Goal: Find specific page/section: Find specific page/section

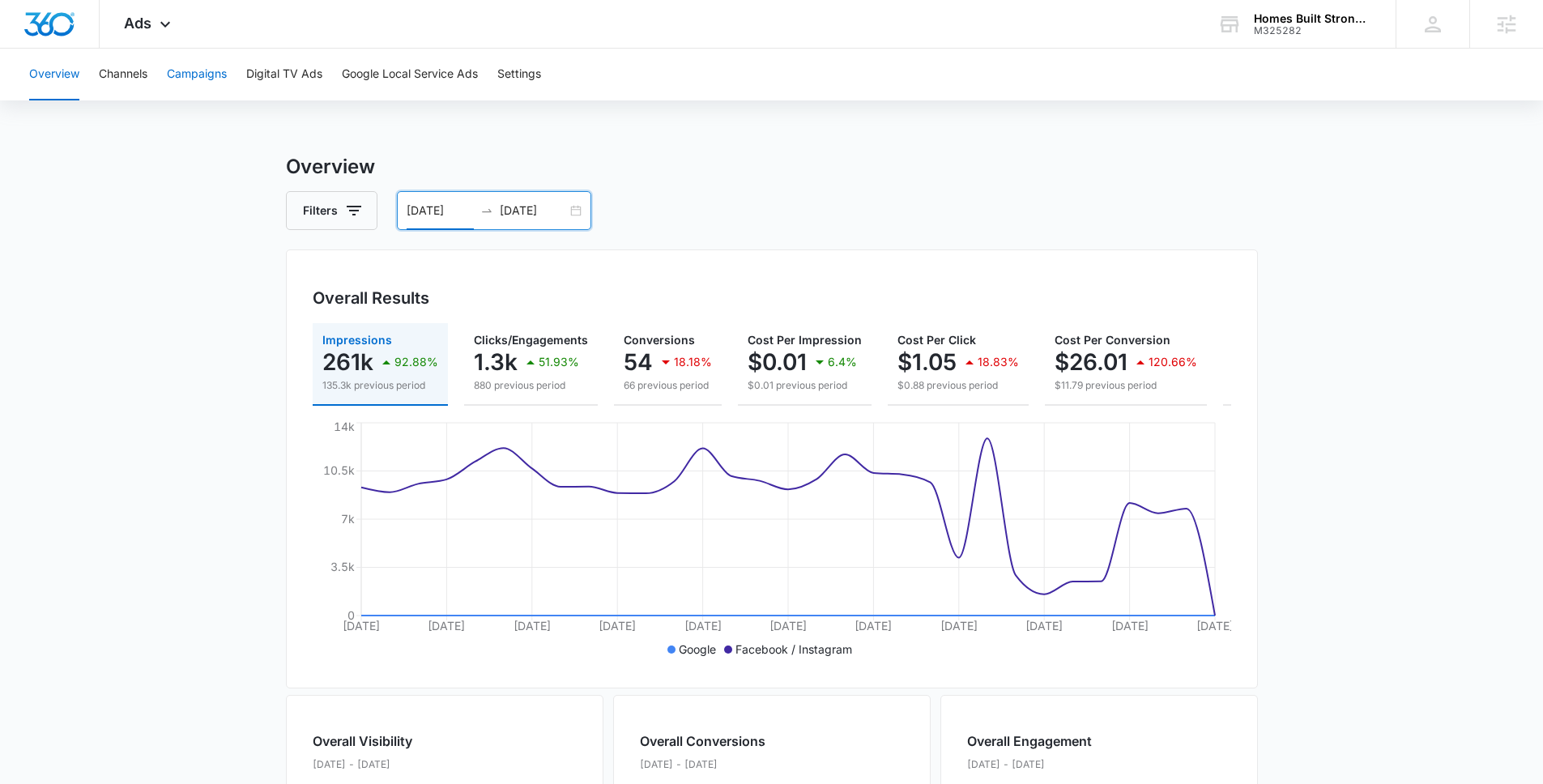
click at [212, 85] on button "Campaigns" at bounding box center [197, 75] width 60 height 52
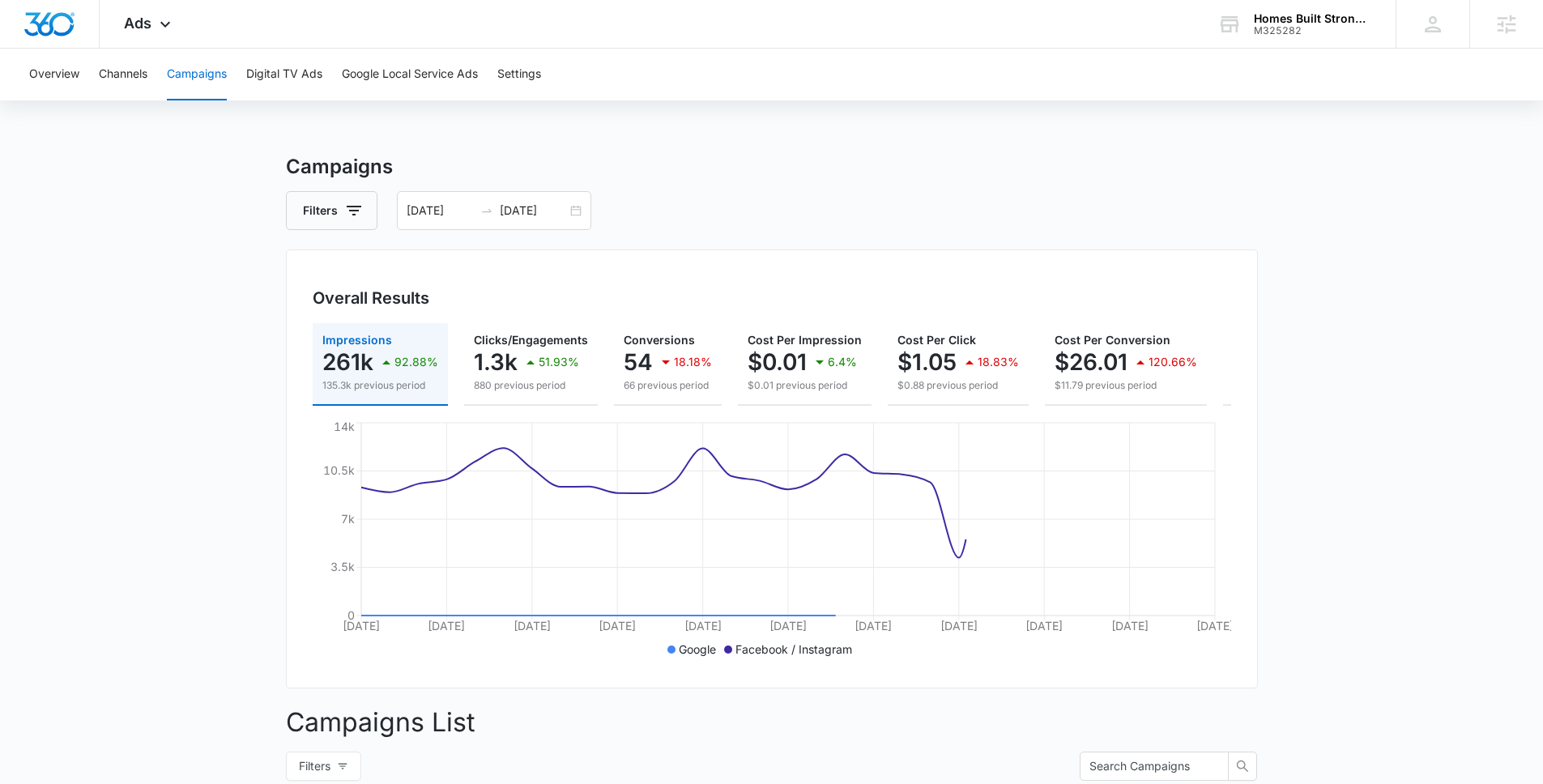
scroll to position [585, 0]
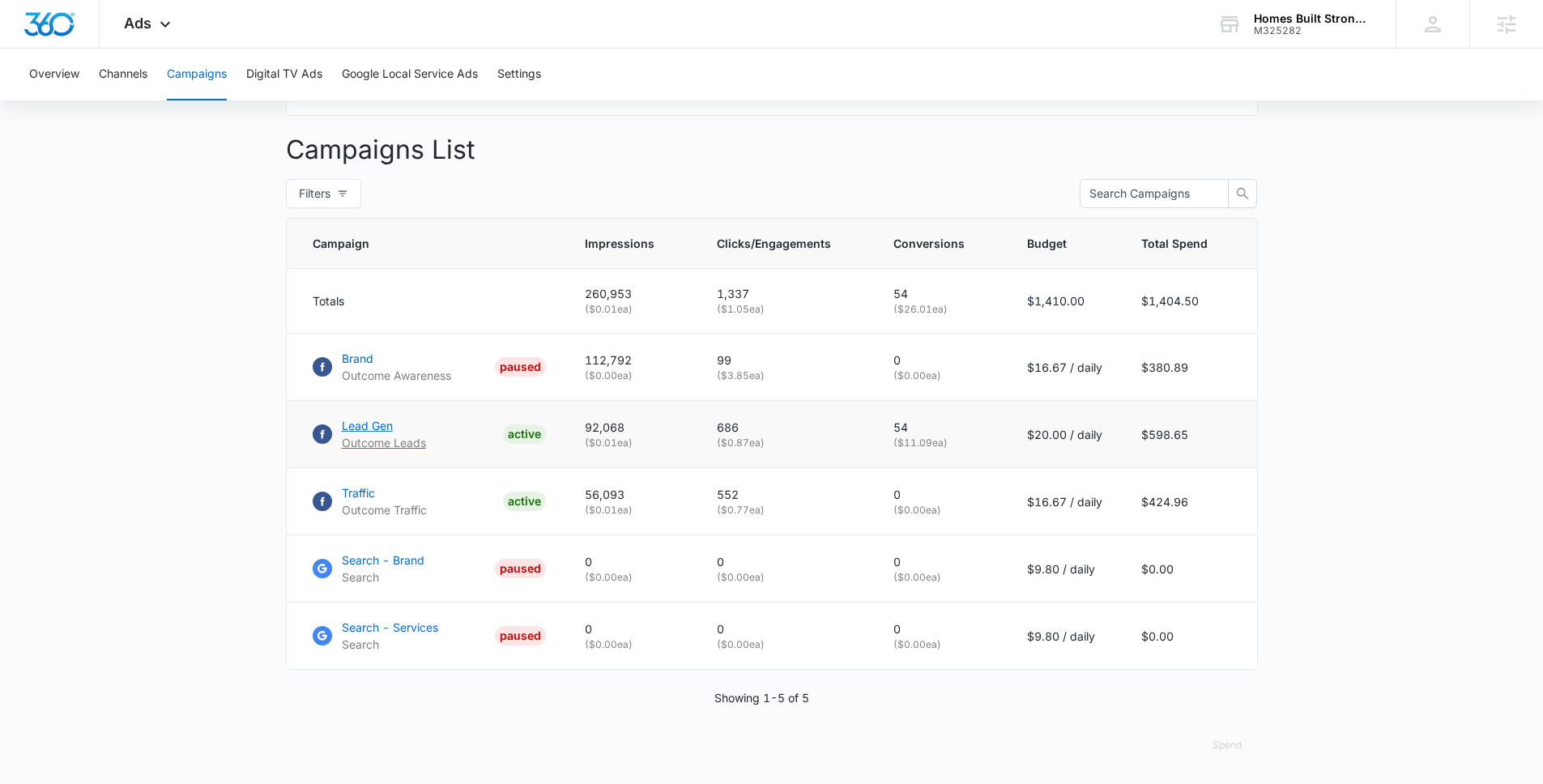
click at [366, 425] on p "Lead Gen" at bounding box center [384, 426] width 84 height 17
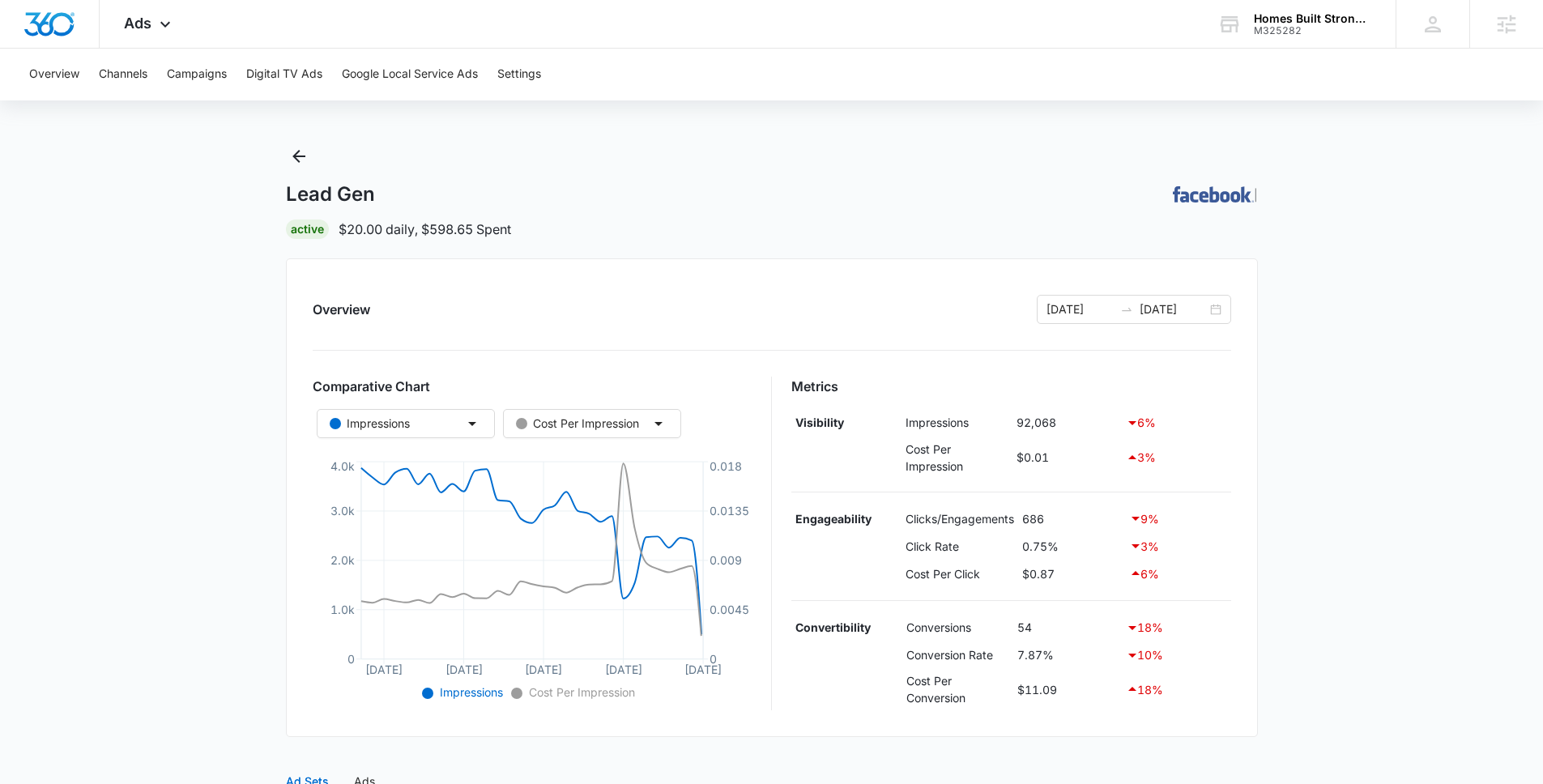
scroll to position [343, 0]
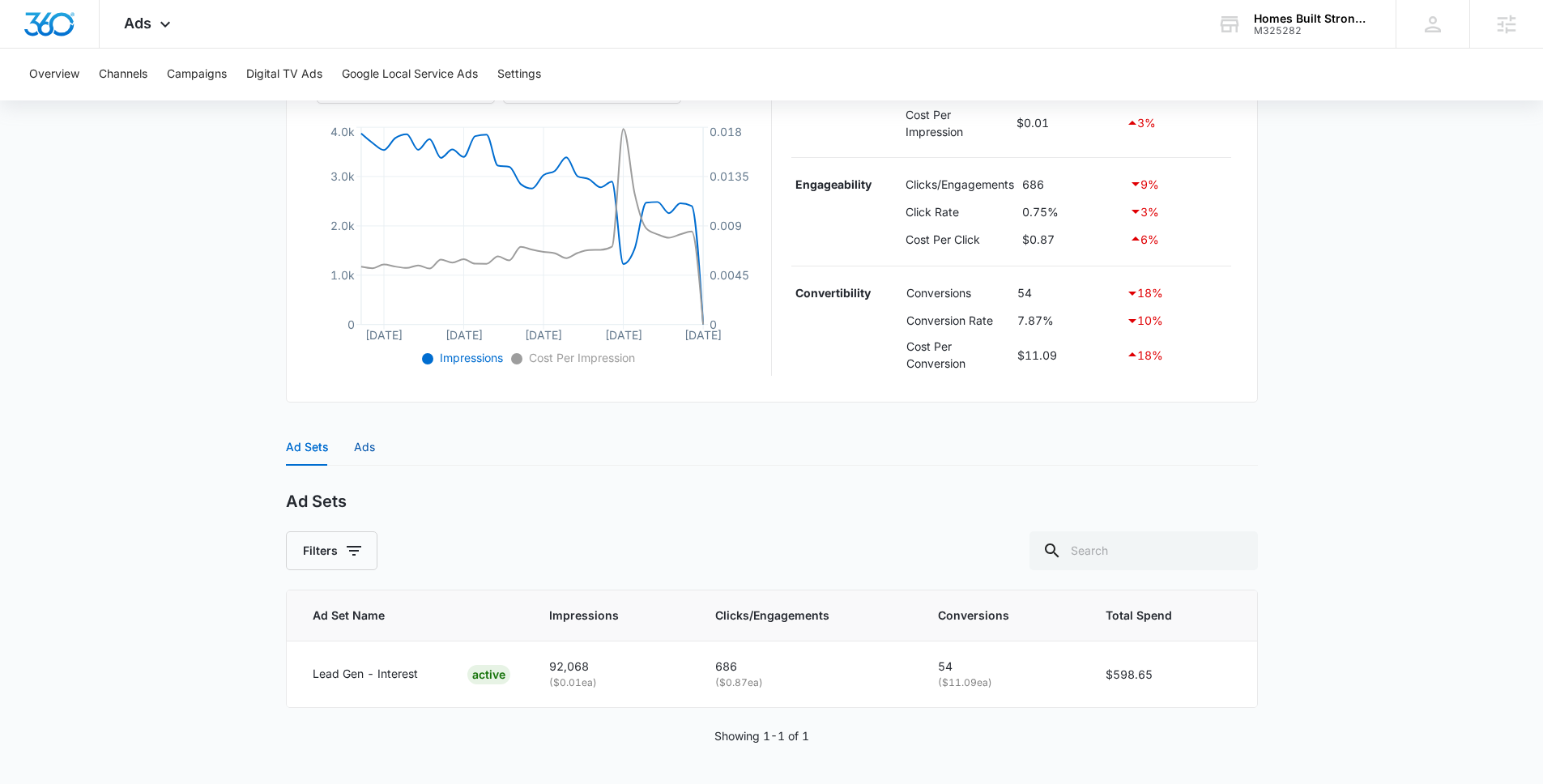
click at [354, 453] on div "Ads" at bounding box center [364, 447] width 21 height 18
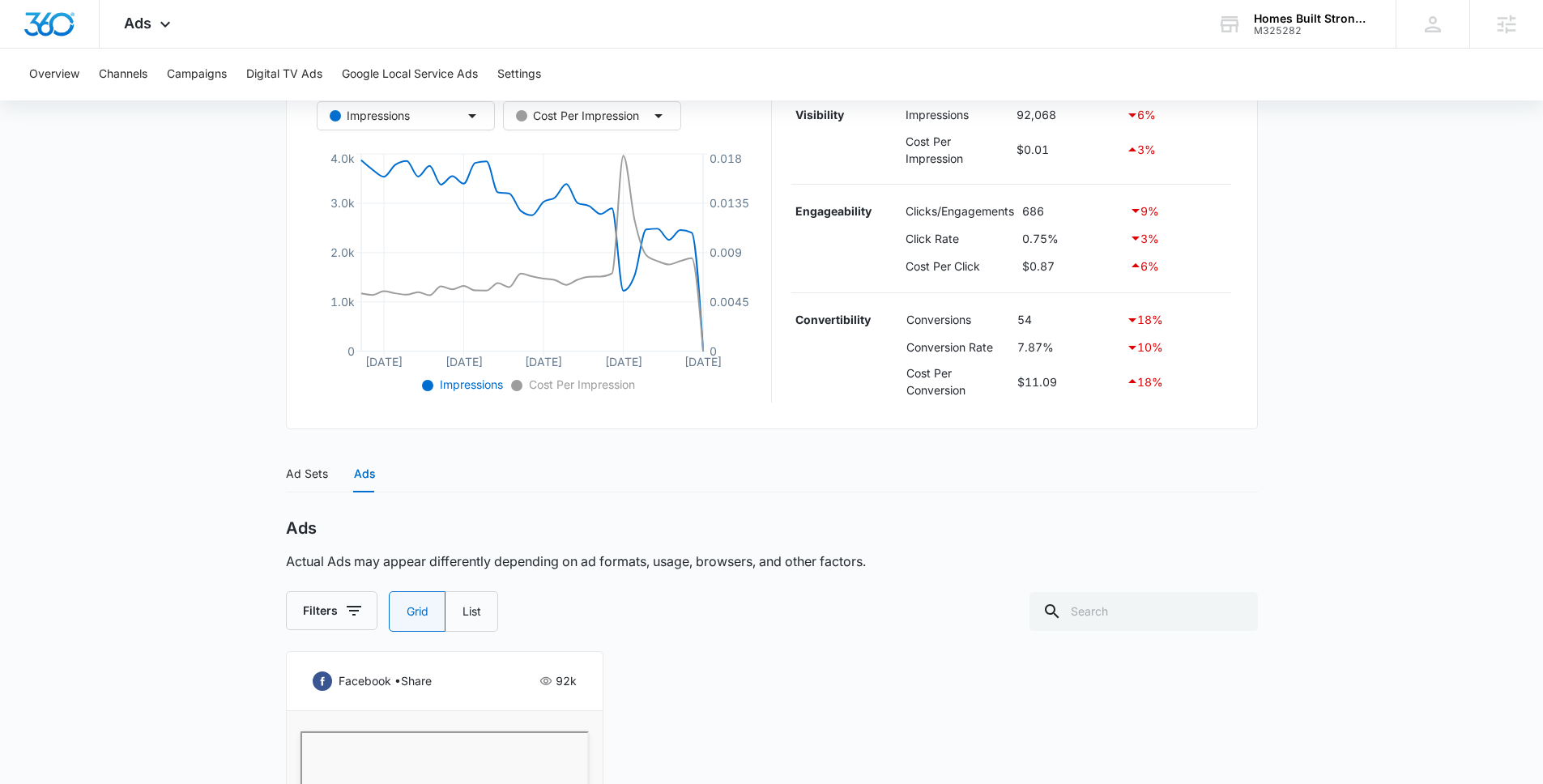
scroll to position [0, 0]
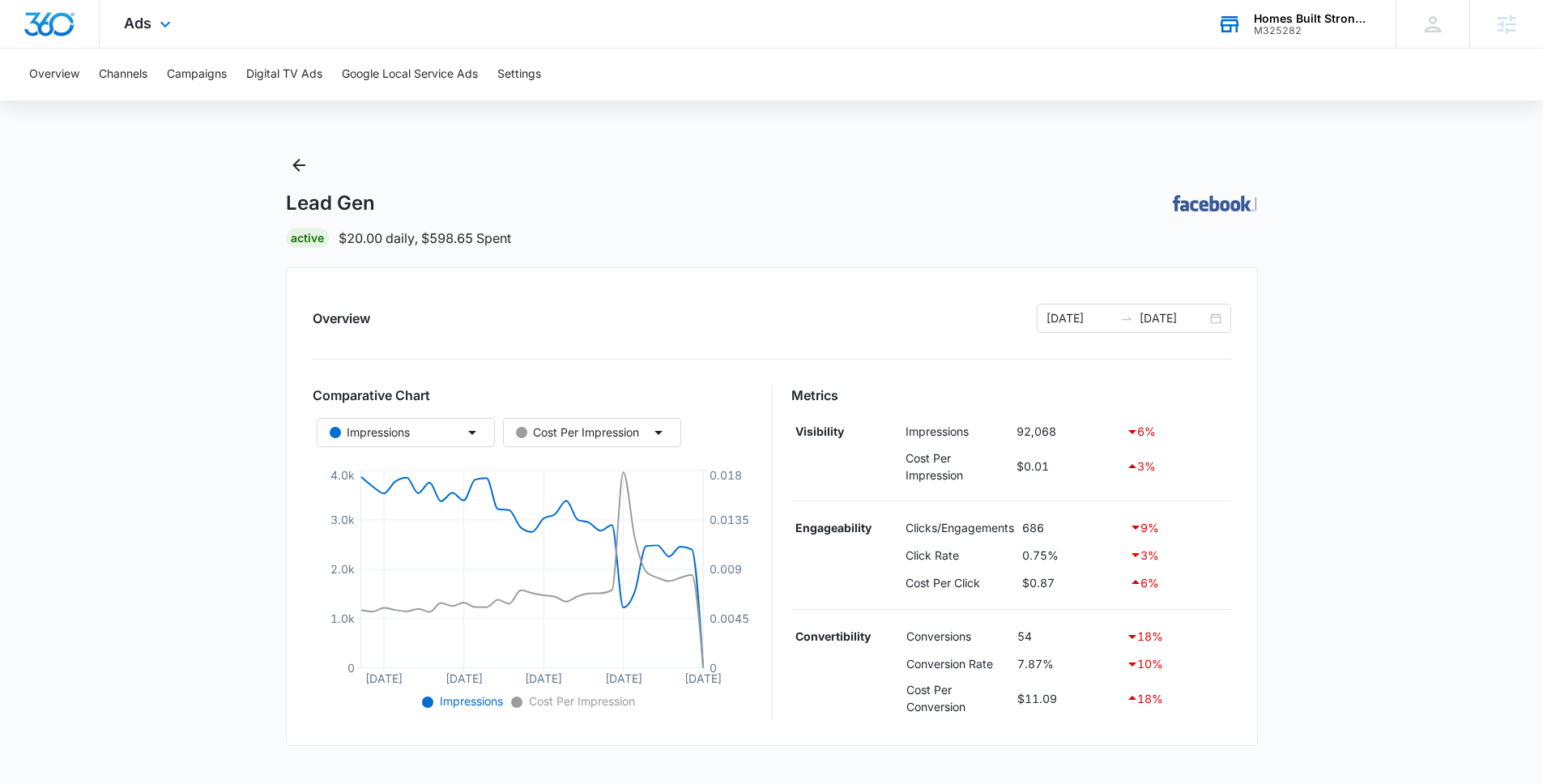
click at [1282, 20] on div "Homes Built Stronger, LLC" at bounding box center [1314, 18] width 119 height 13
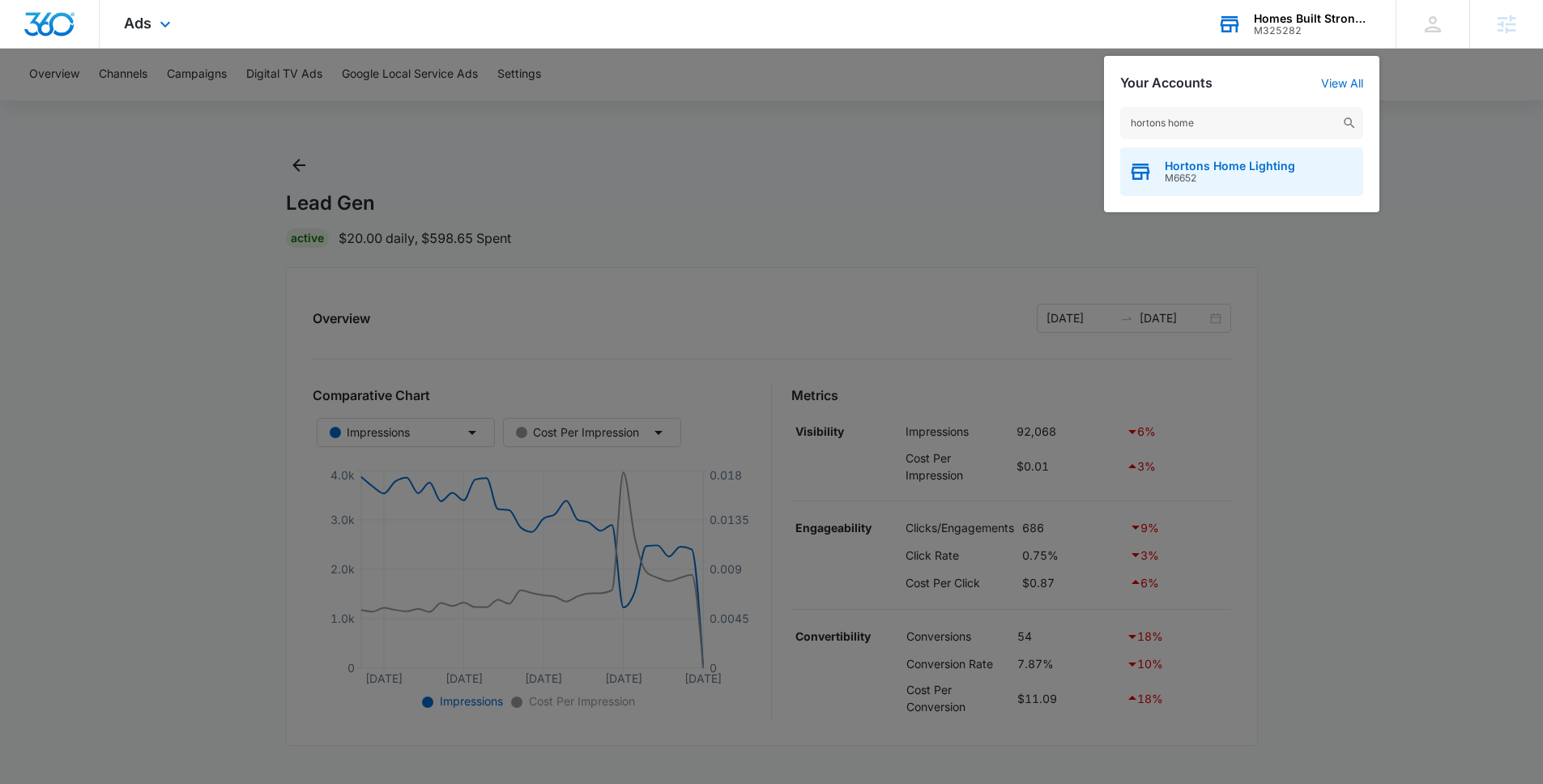
type input "hortons home"
click at [1247, 176] on span "M6652" at bounding box center [1230, 178] width 131 height 11
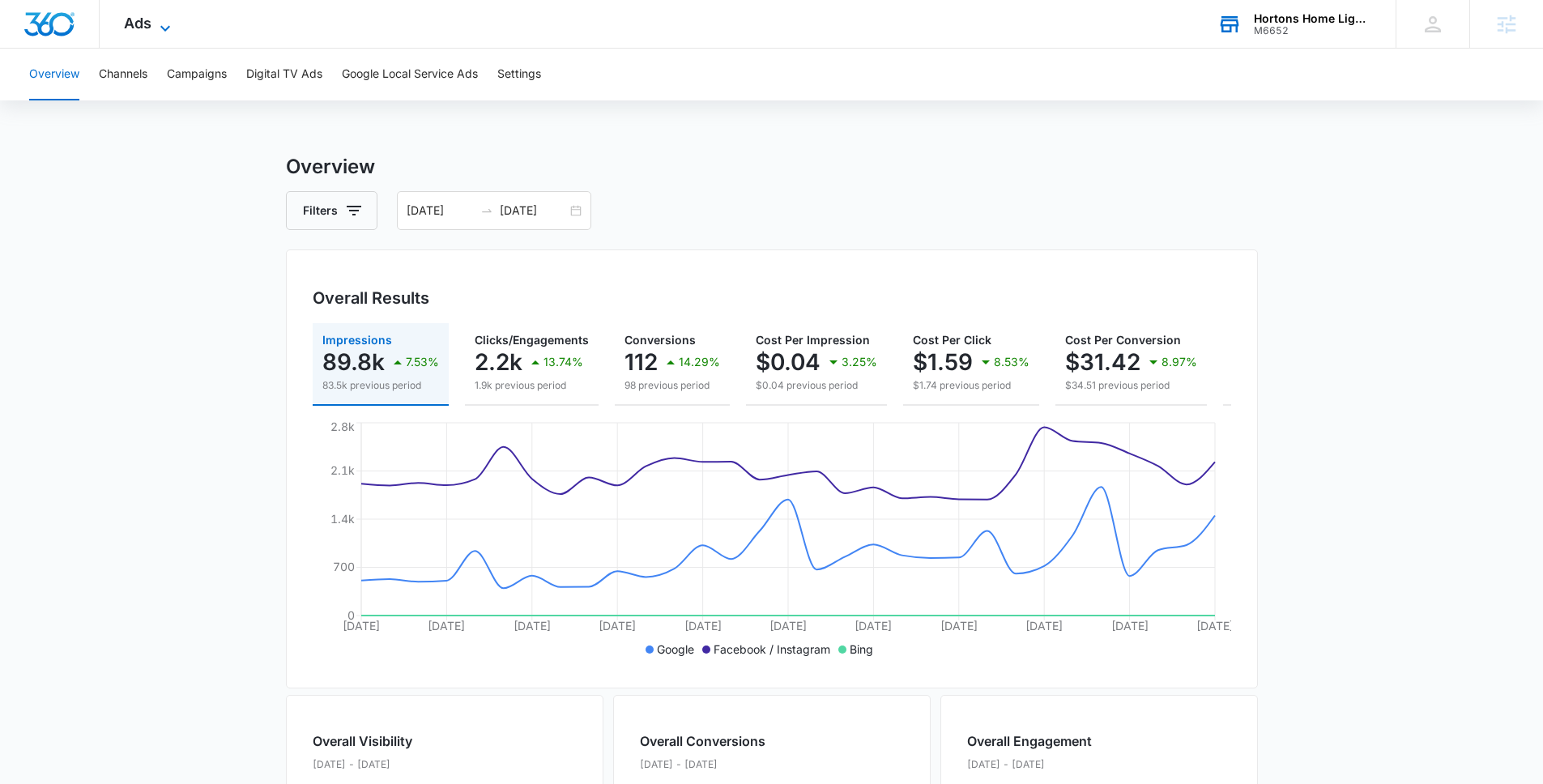
click at [135, 22] on span "Ads" at bounding box center [137, 23] width 27 height 17
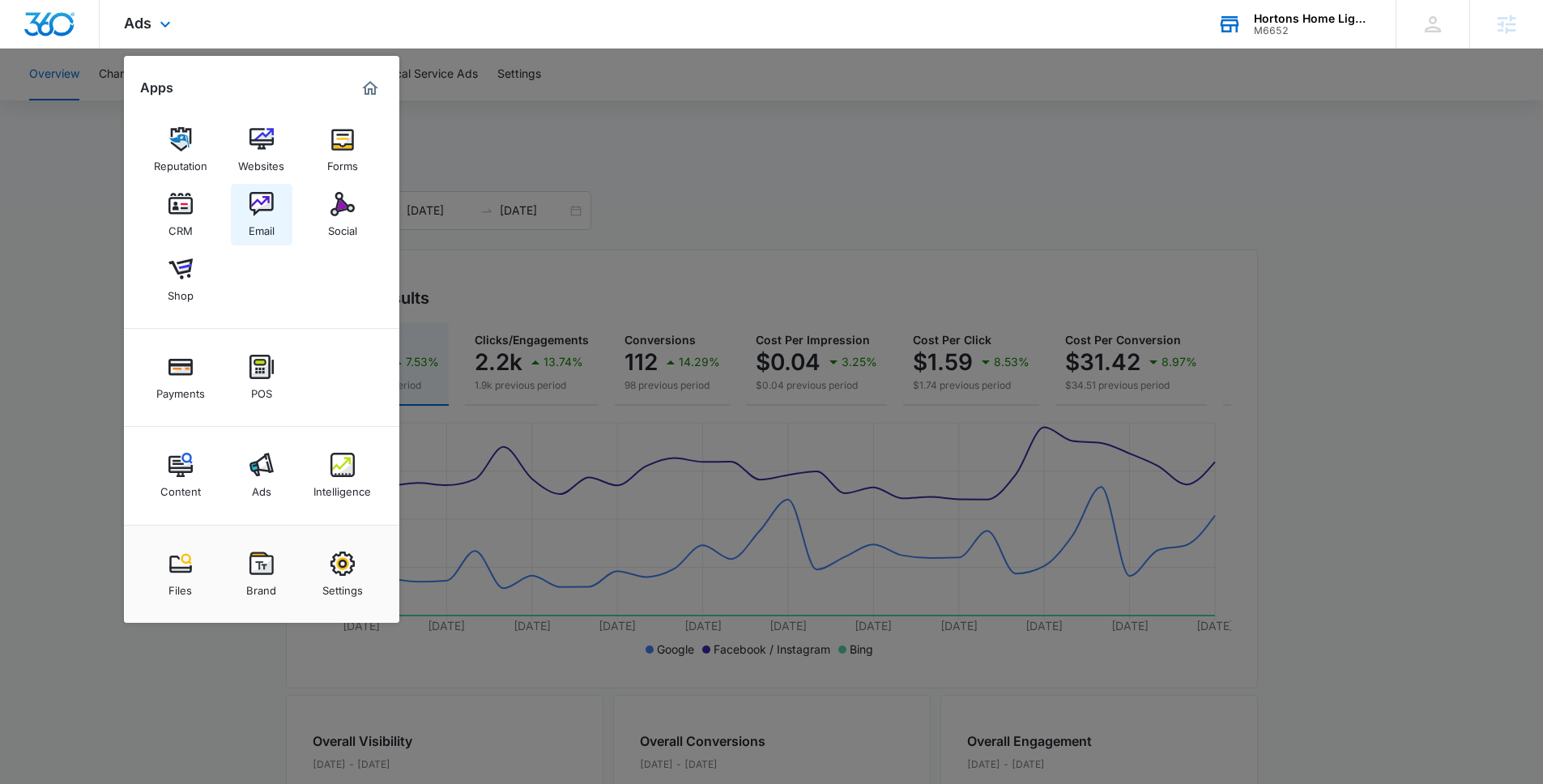
click at [260, 213] on img at bounding box center [261, 204] width 24 height 24
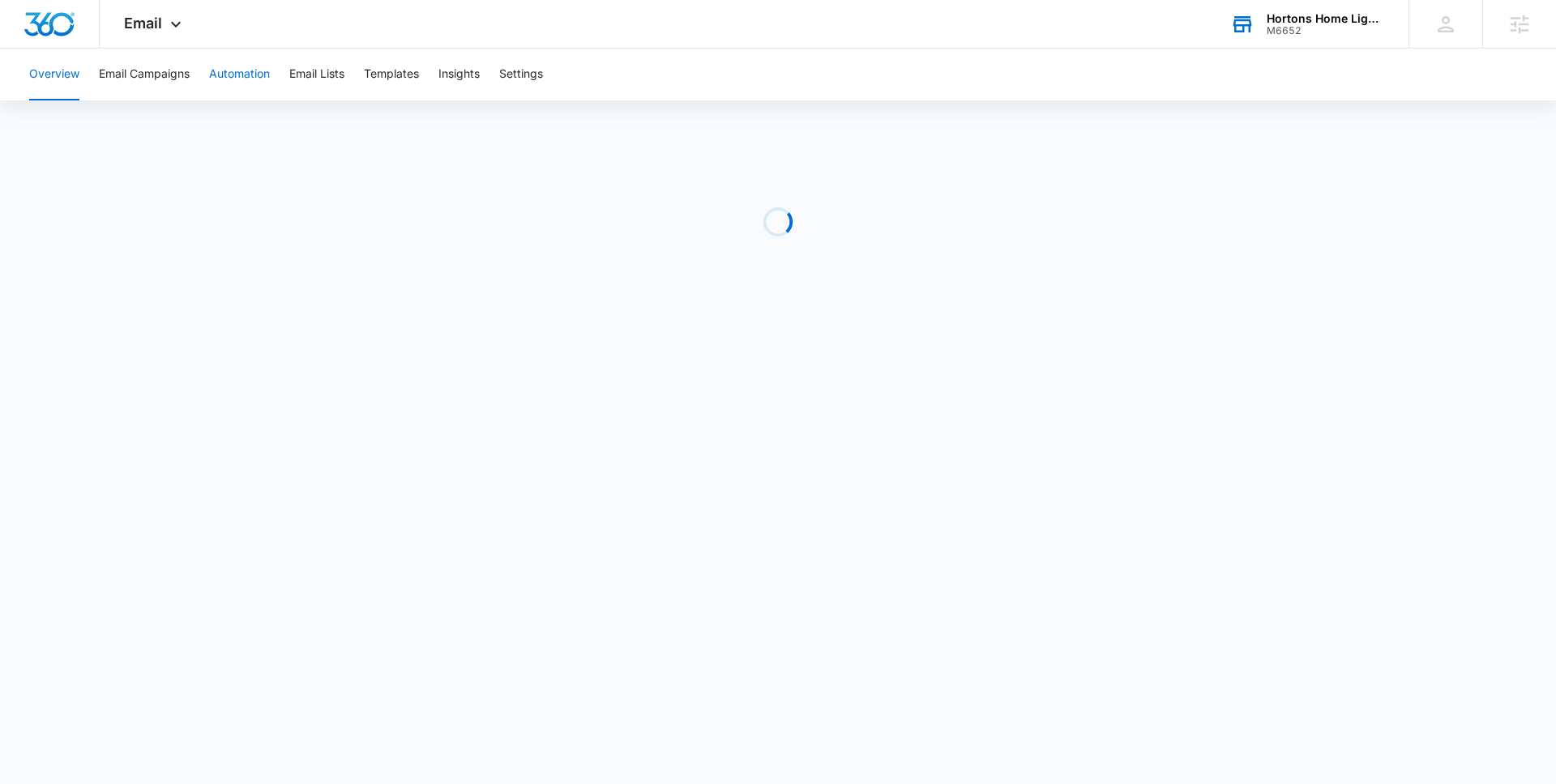
click at [248, 65] on button "Automation" at bounding box center [239, 75] width 61 height 52
click at [137, 26] on span "Email" at bounding box center [143, 23] width 38 height 17
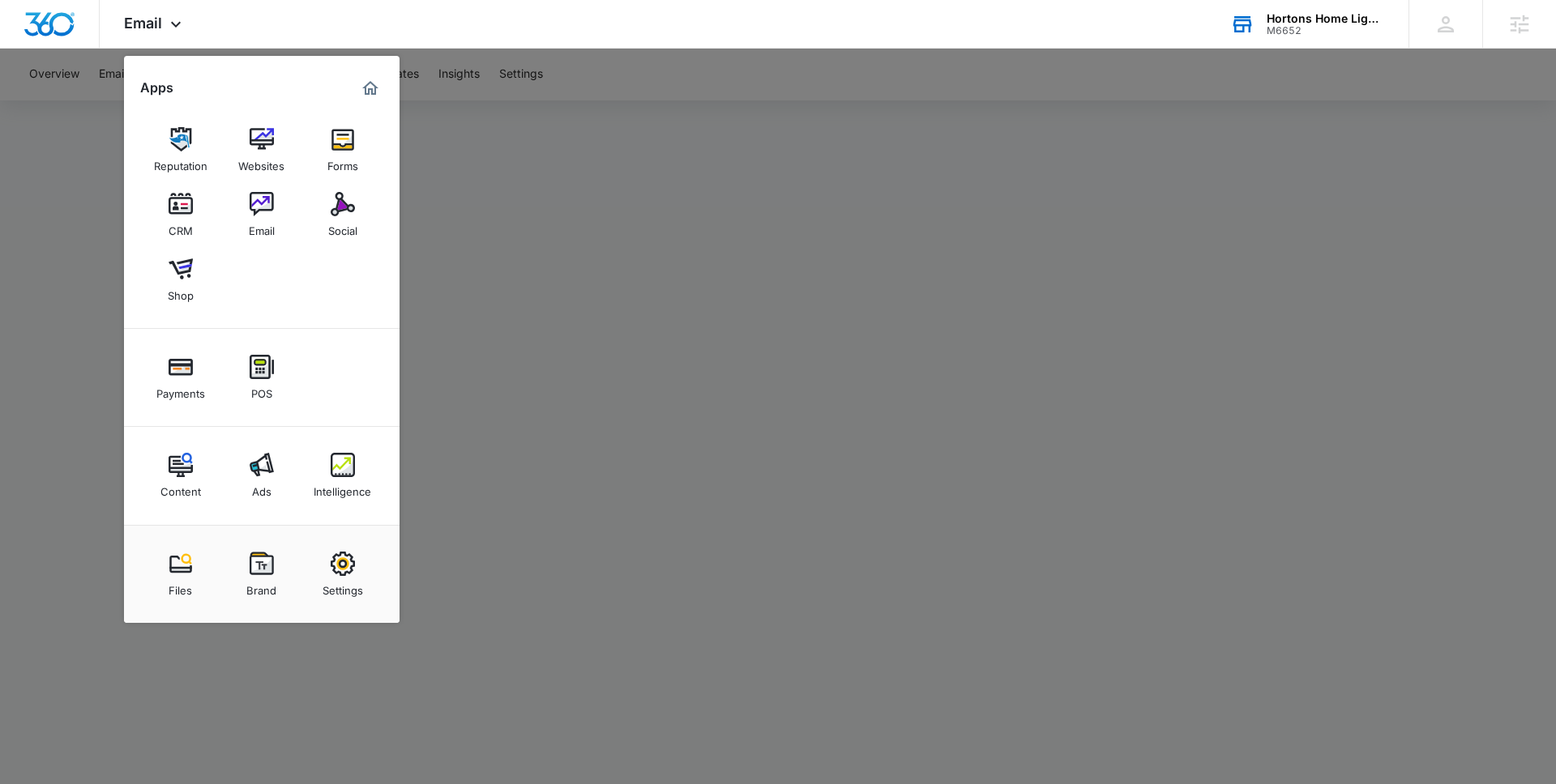
click at [704, 184] on div at bounding box center [778, 392] width 1556 height 784
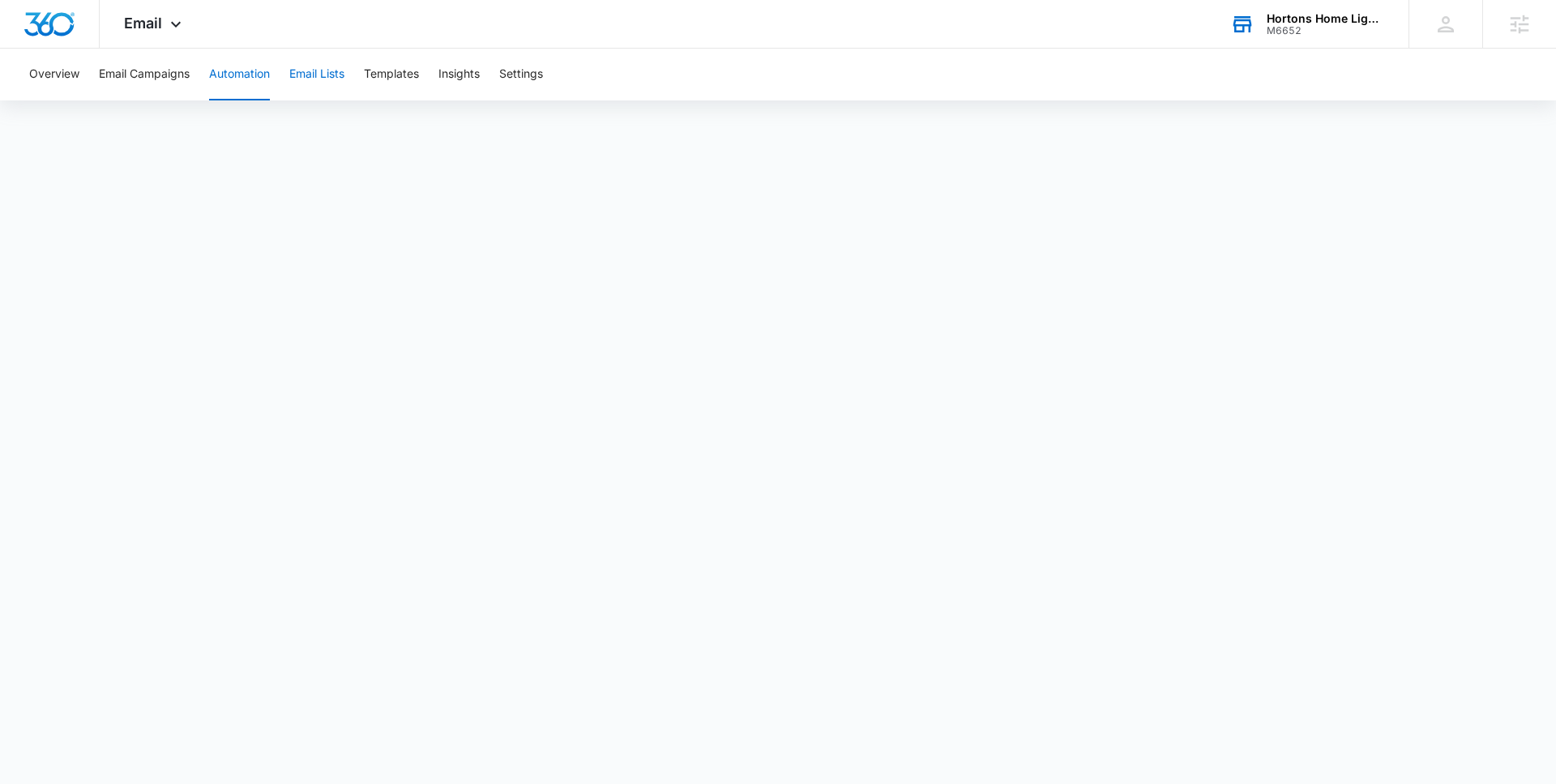
click at [301, 64] on button "Email Lists" at bounding box center [317, 75] width 55 height 52
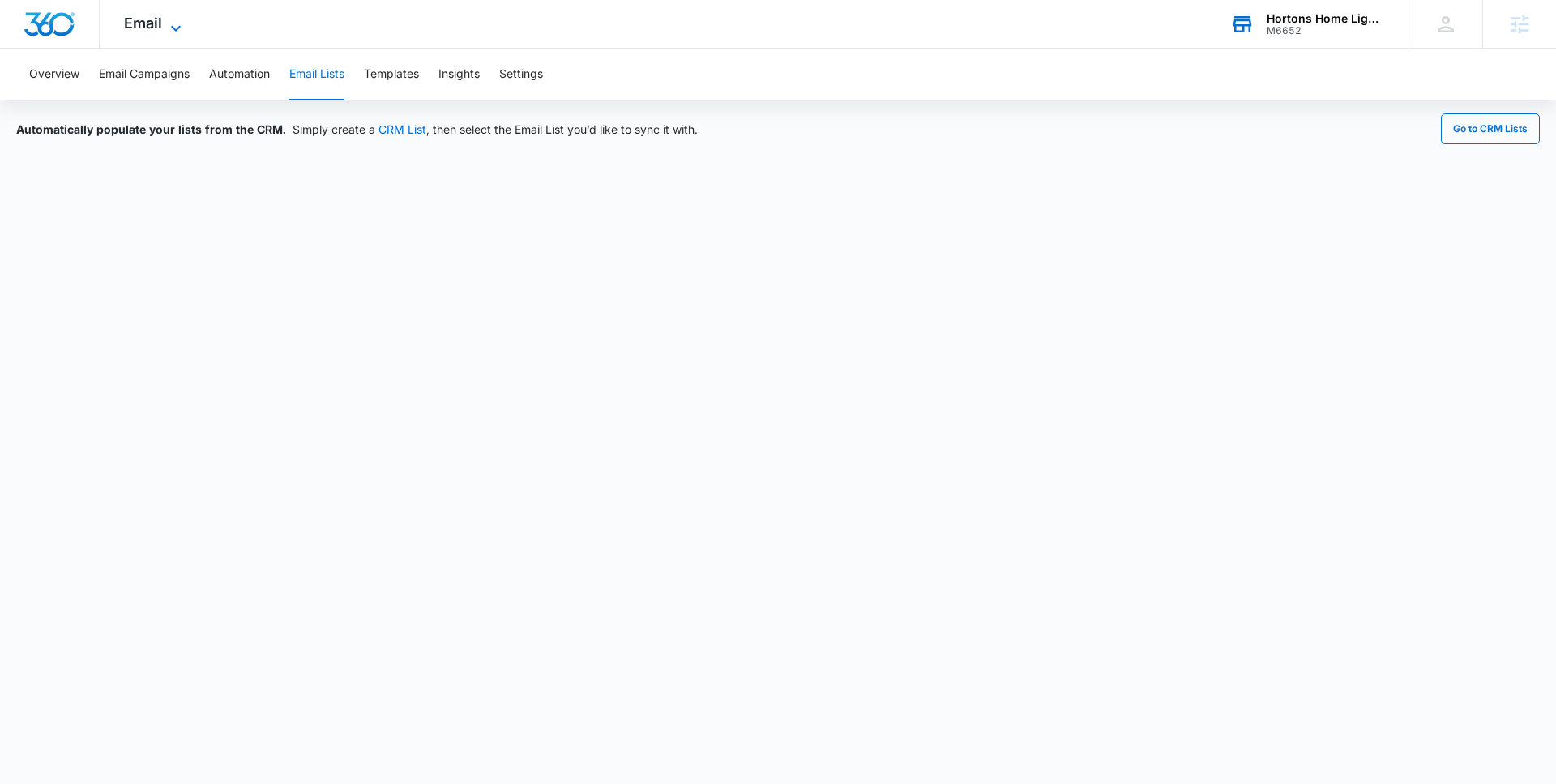
click at [144, 29] on span "Email" at bounding box center [143, 23] width 38 height 17
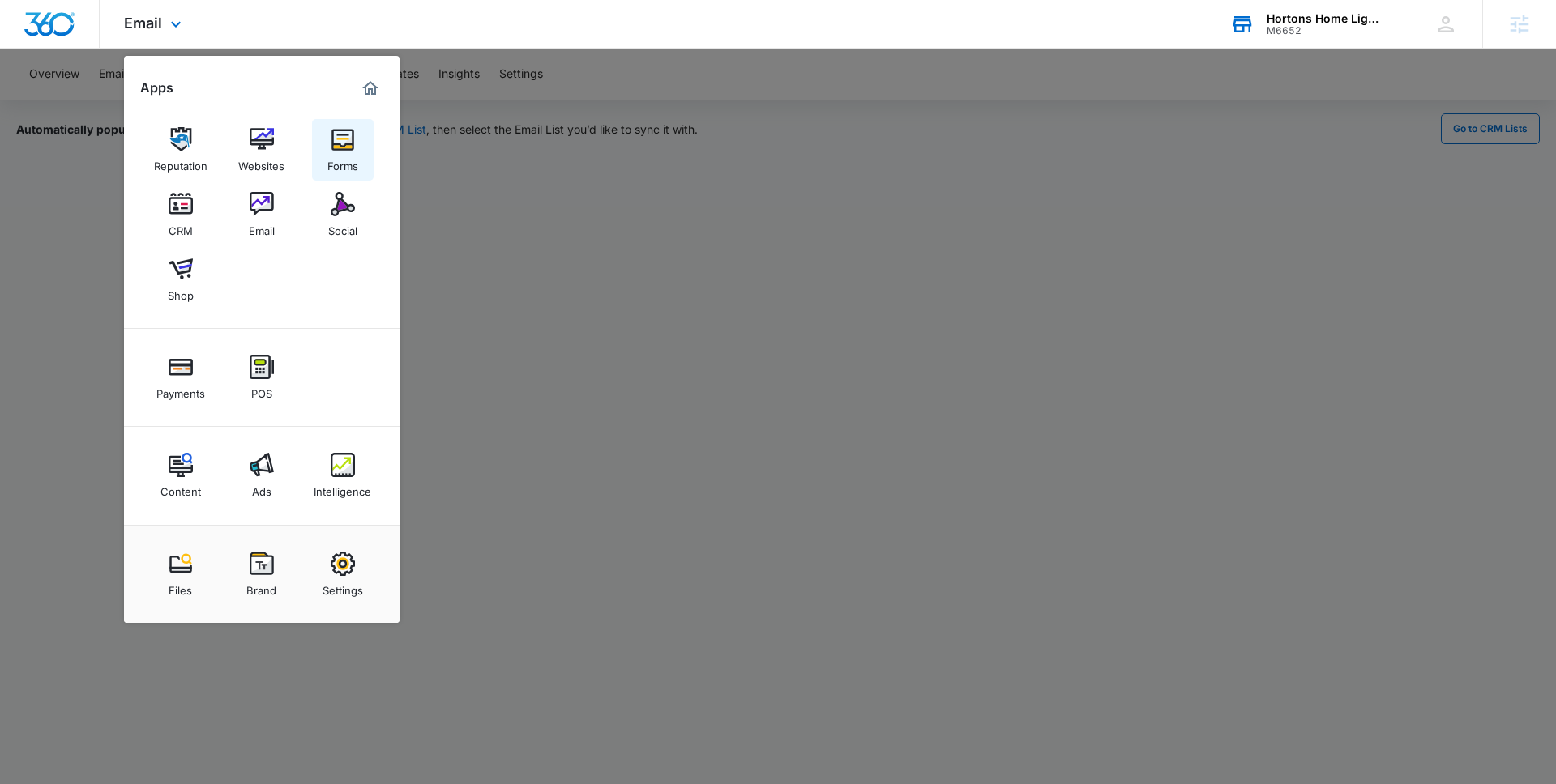
click at [337, 147] on img at bounding box center [343, 139] width 24 height 24
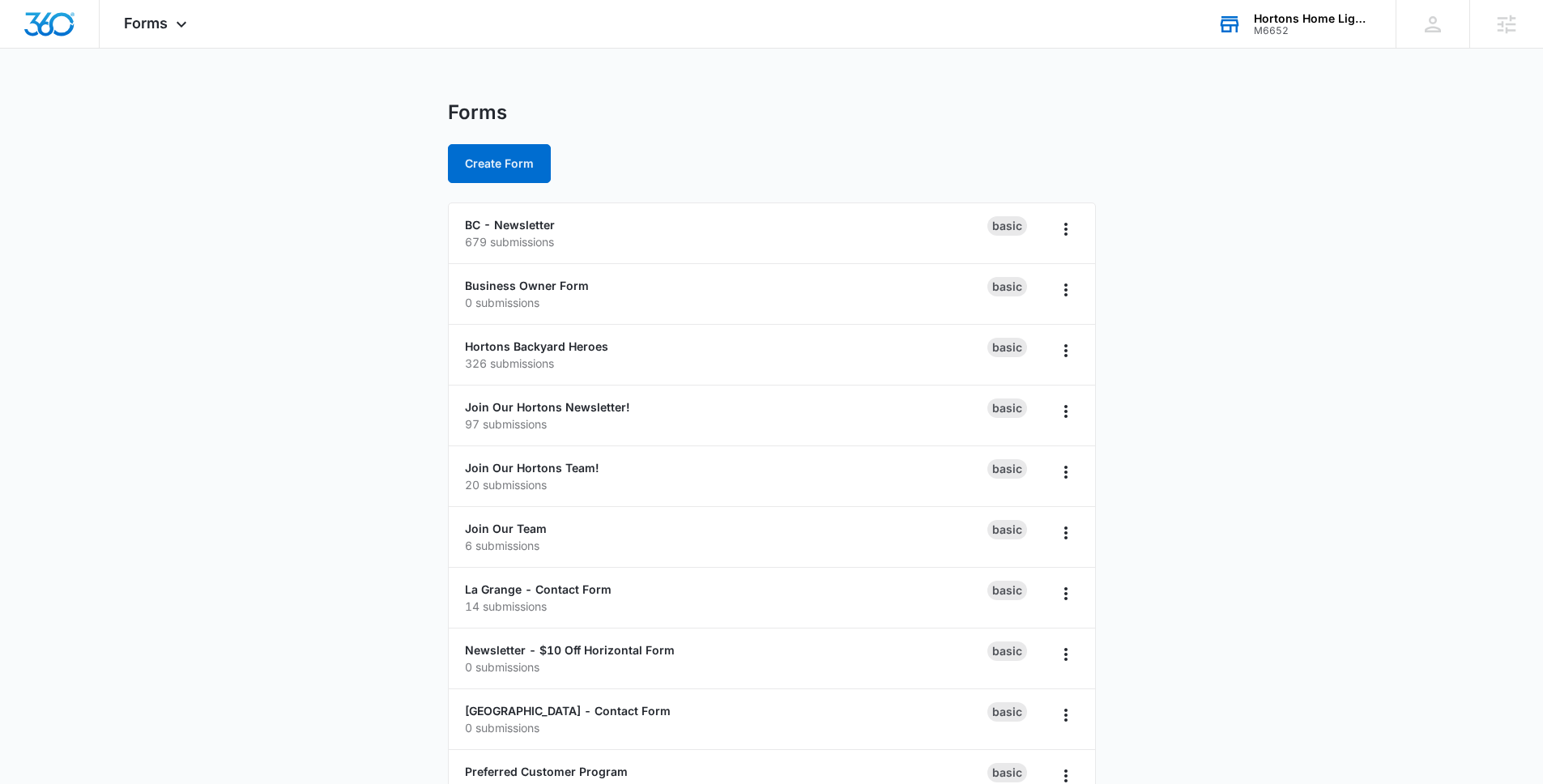
click at [394, 417] on main "Forms Create Form BC - Newsletter 679 submissions Basic Business Owner Form 0 s…" at bounding box center [772, 526] width 1543 height 851
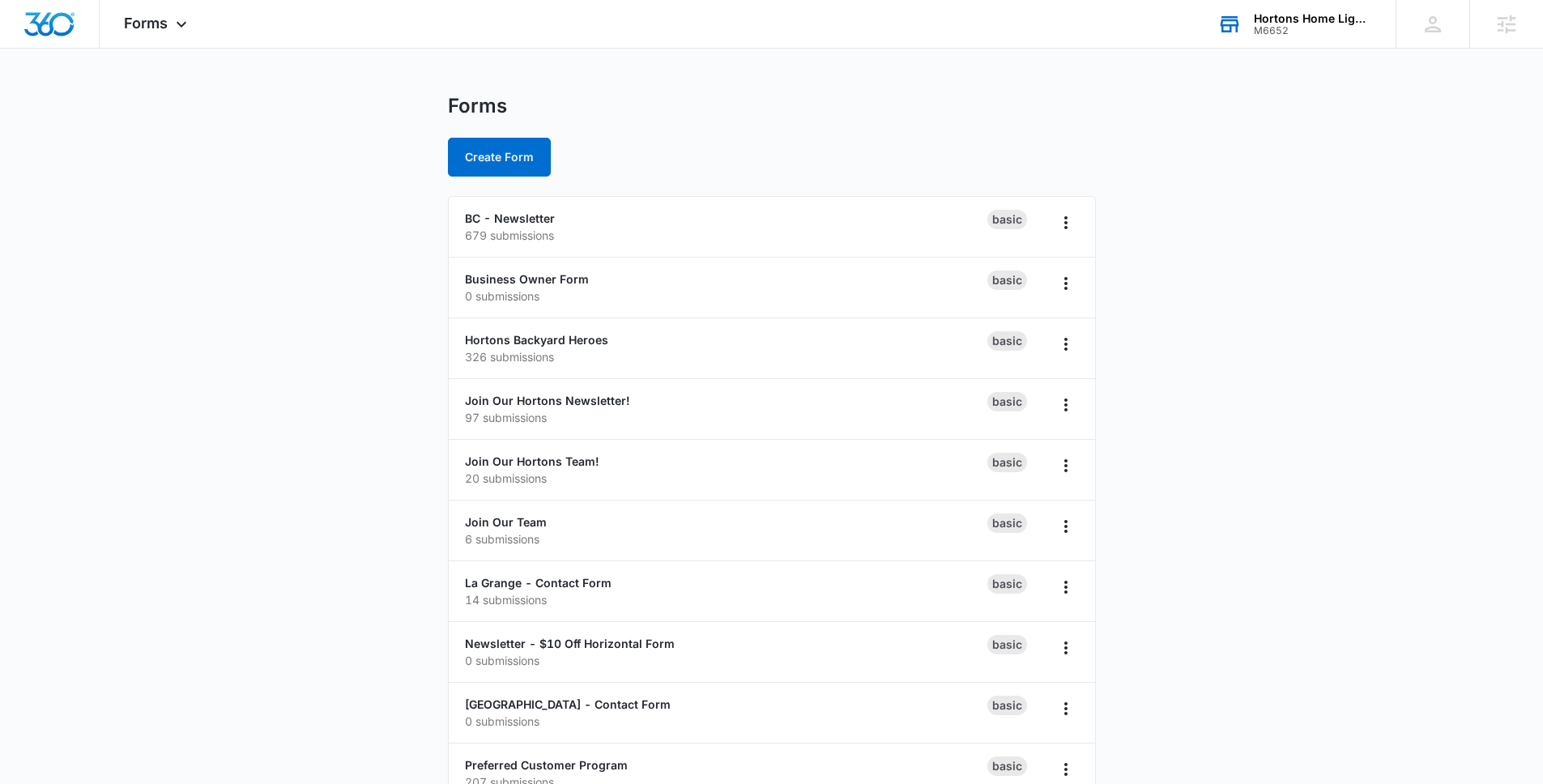
scroll to position [167, 0]
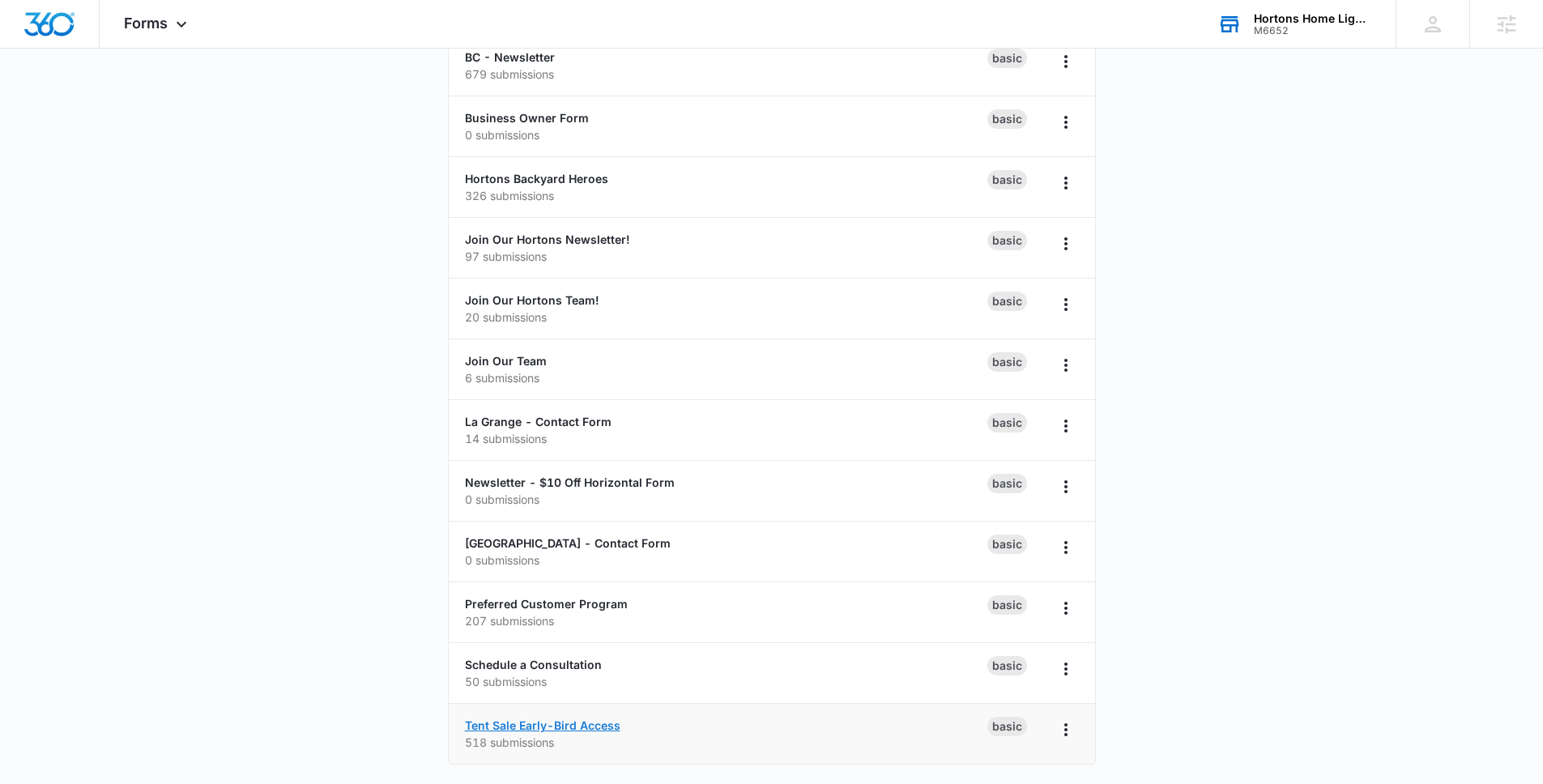
click at [530, 722] on link "Tent Sale Early-Bird Access" at bounding box center [542, 725] width 156 height 14
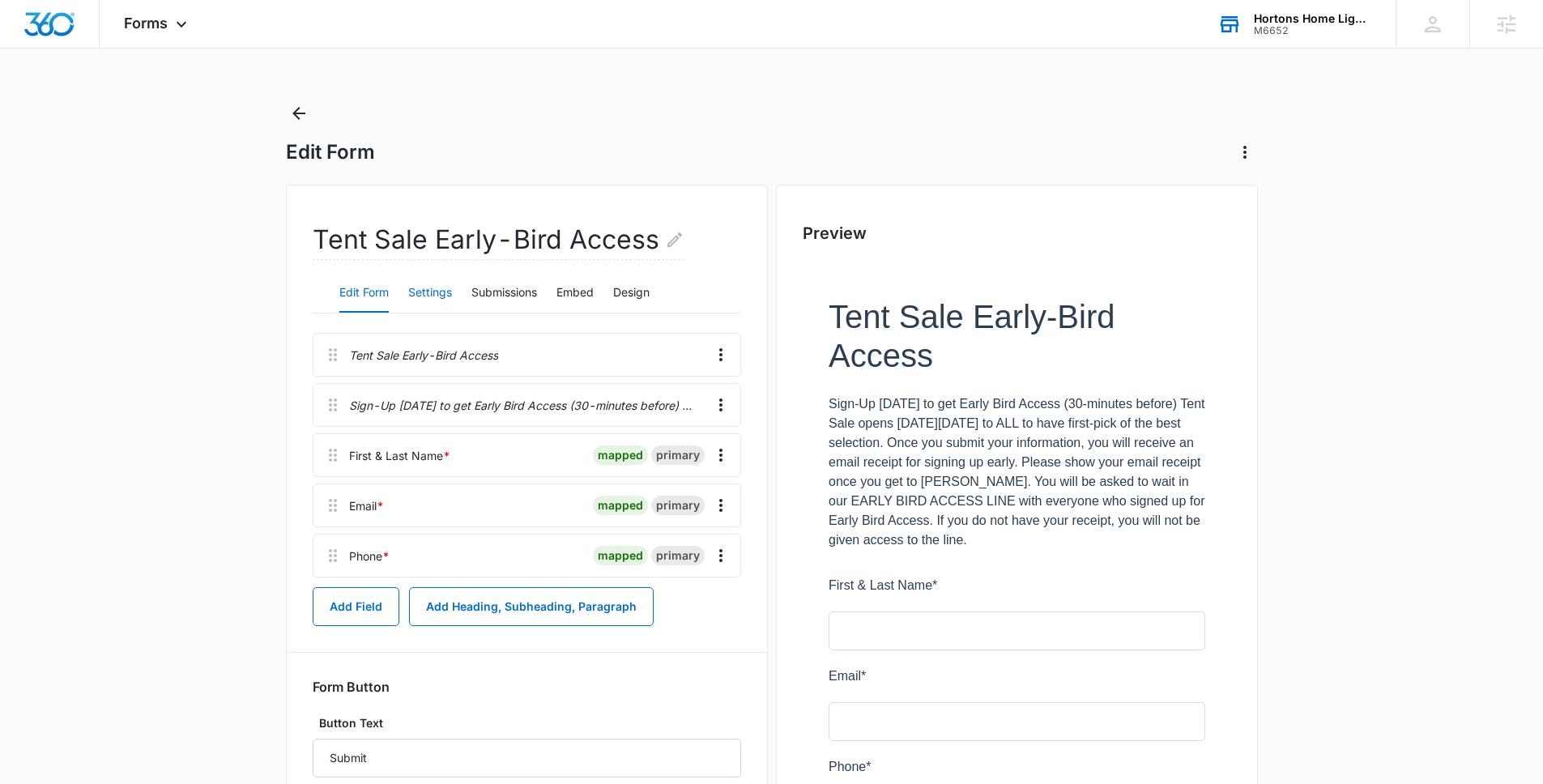
click at [416, 284] on button "Settings" at bounding box center [430, 293] width 44 height 39
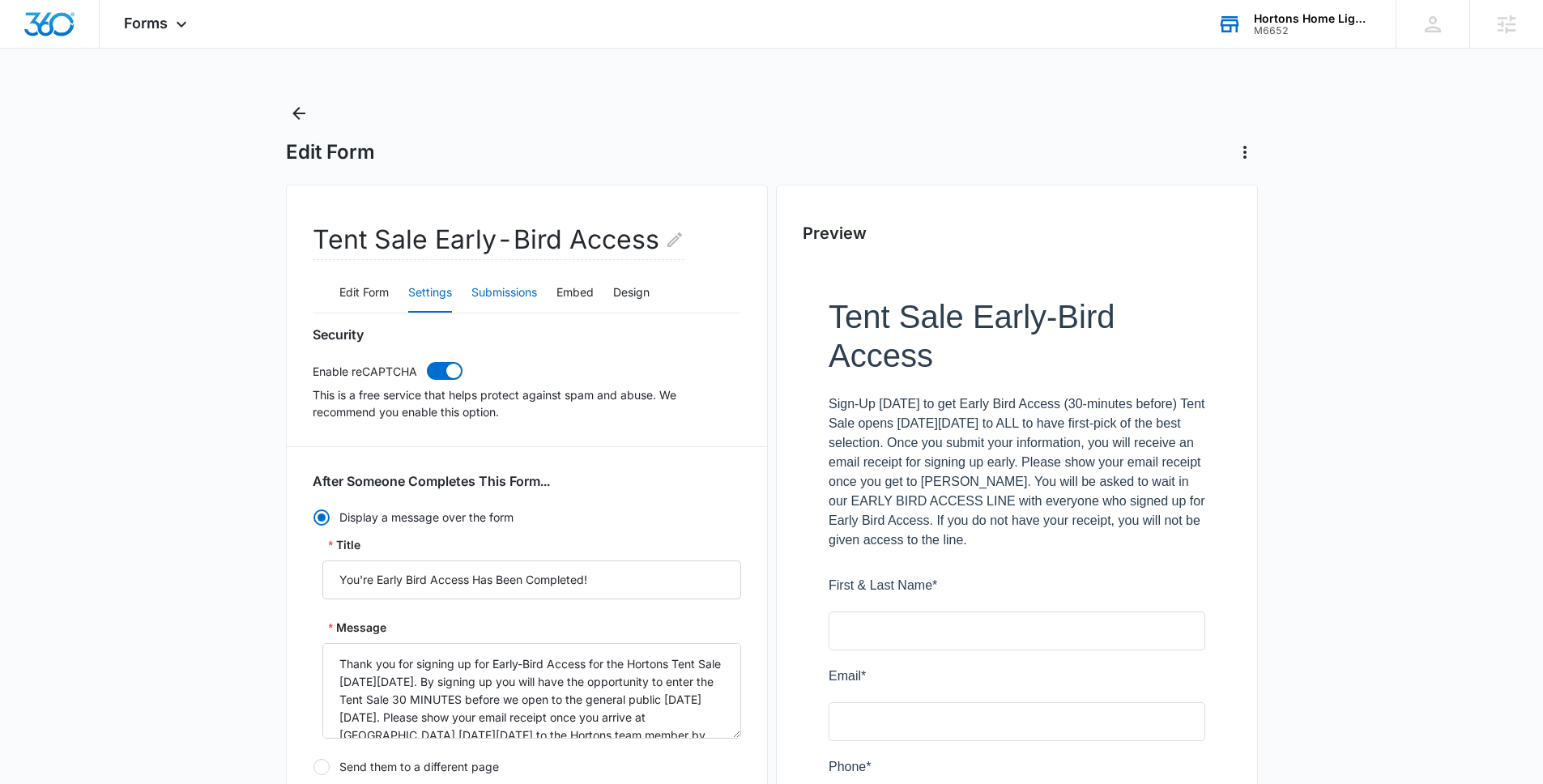
click at [510, 283] on button "Submissions" at bounding box center [504, 293] width 65 height 39
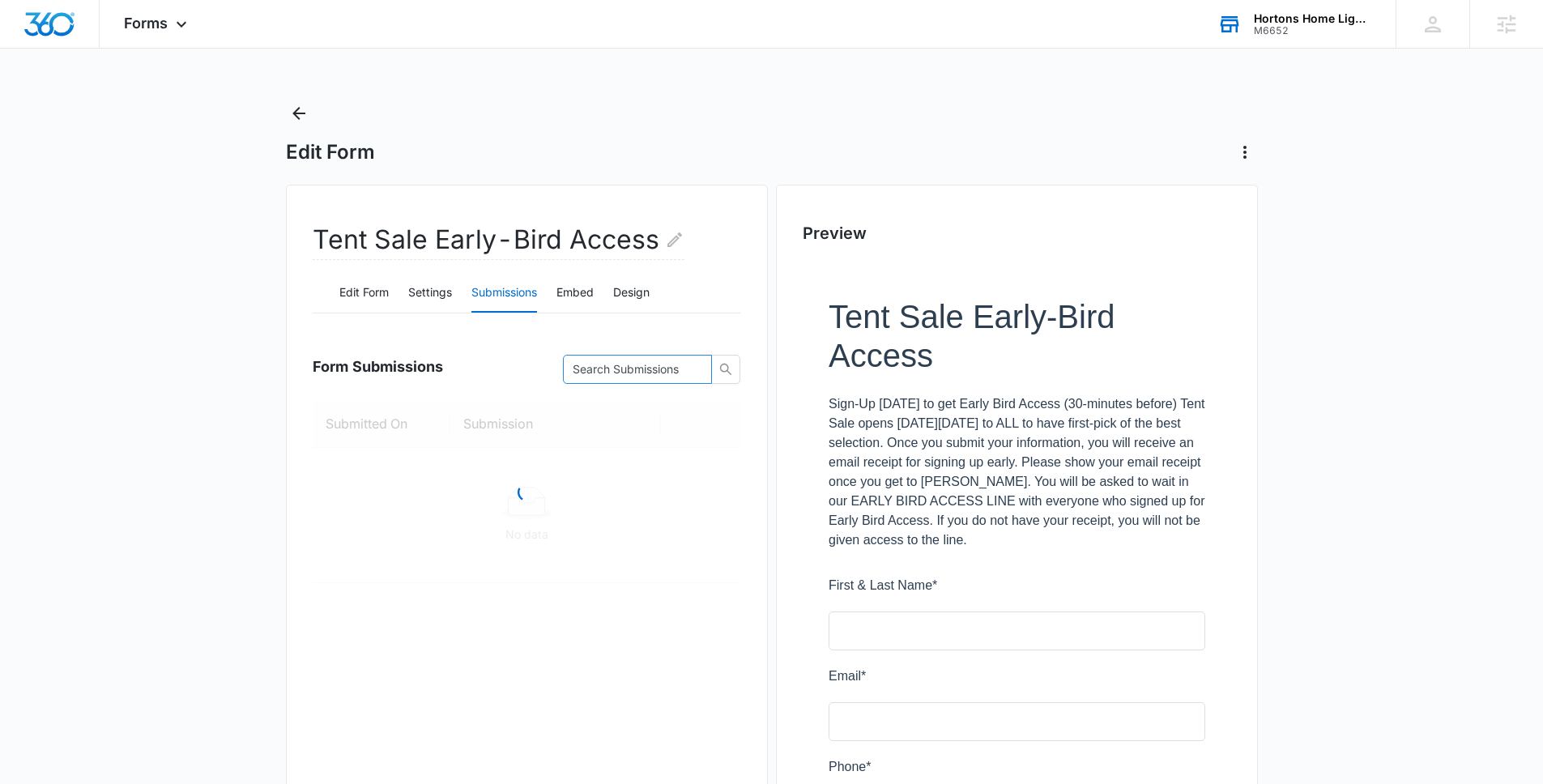
click at [683, 358] on span at bounding box center [637, 369] width 149 height 29
paste input "[EMAIL_ADDRESS][DOMAIN_NAME]"
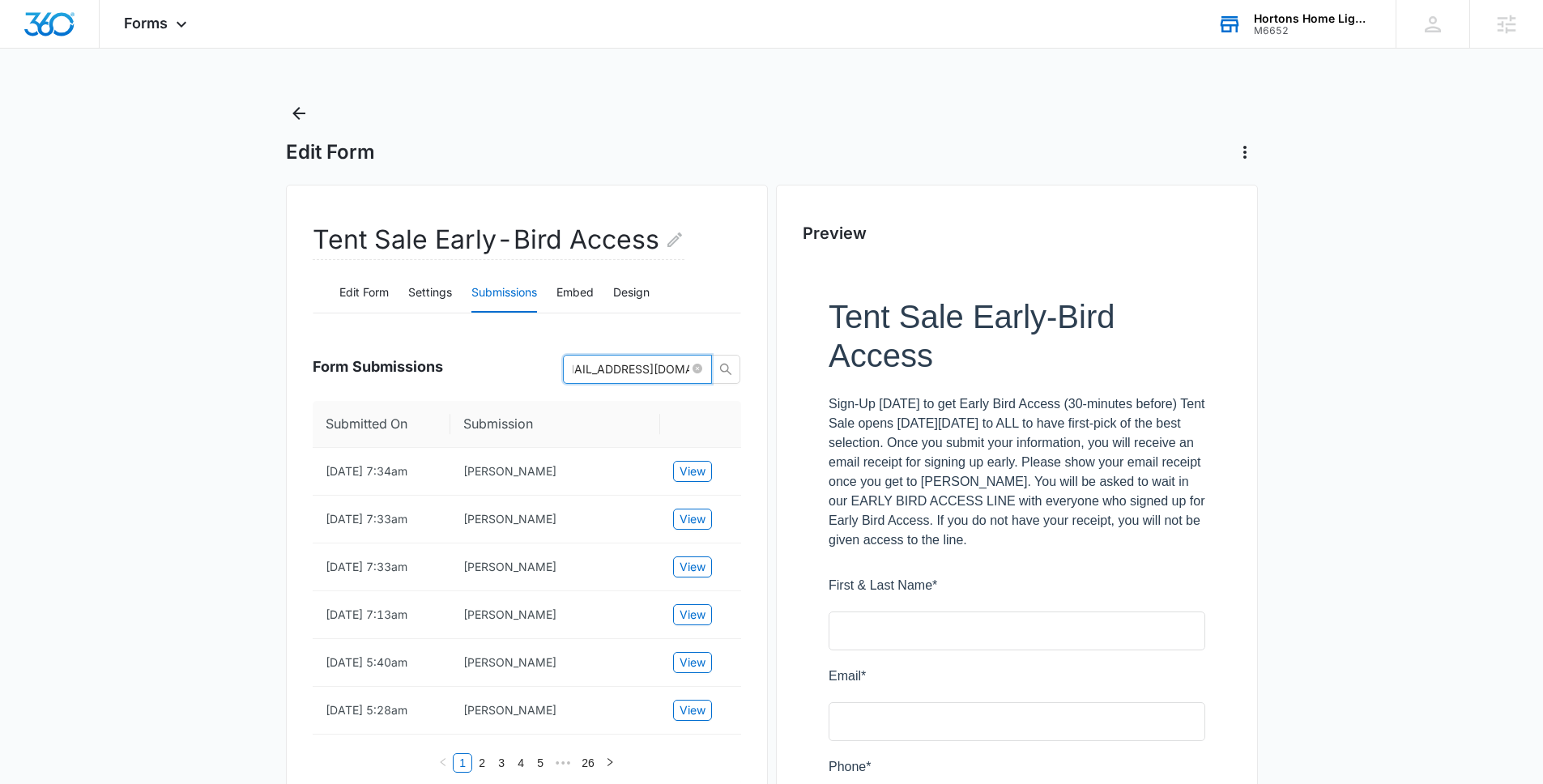
type input "[EMAIL_ADDRESS][DOMAIN_NAME]"
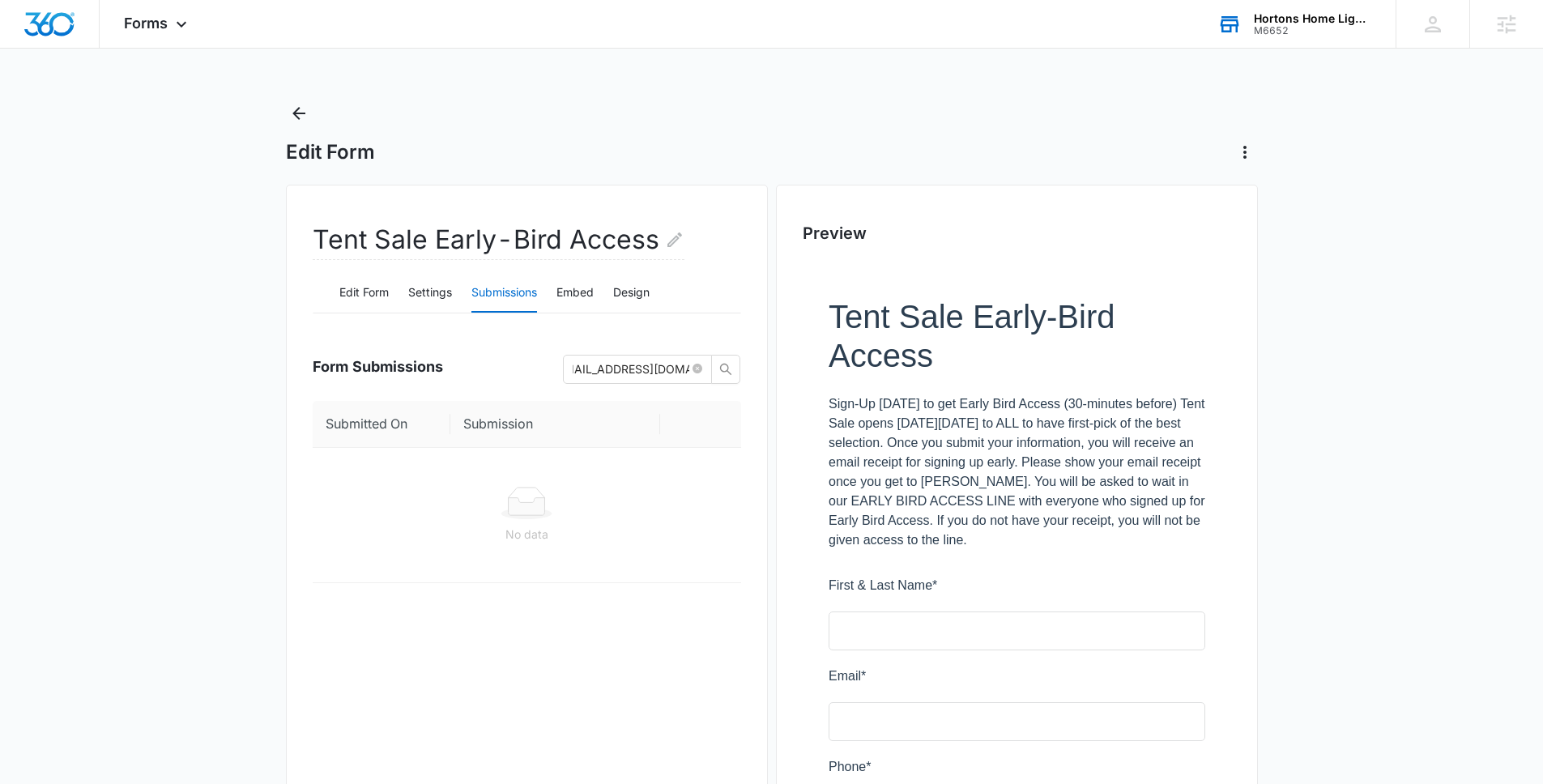
scroll to position [0, 0]
click at [611, 371] on input "[EMAIL_ADDRESS][DOMAIN_NAME]" at bounding box center [631, 369] width 117 height 18
paste input "[EMAIL_ADDRESS][DOMAIN_NAME]"
type input "[EMAIL_ADDRESS][DOMAIN_NAME]"
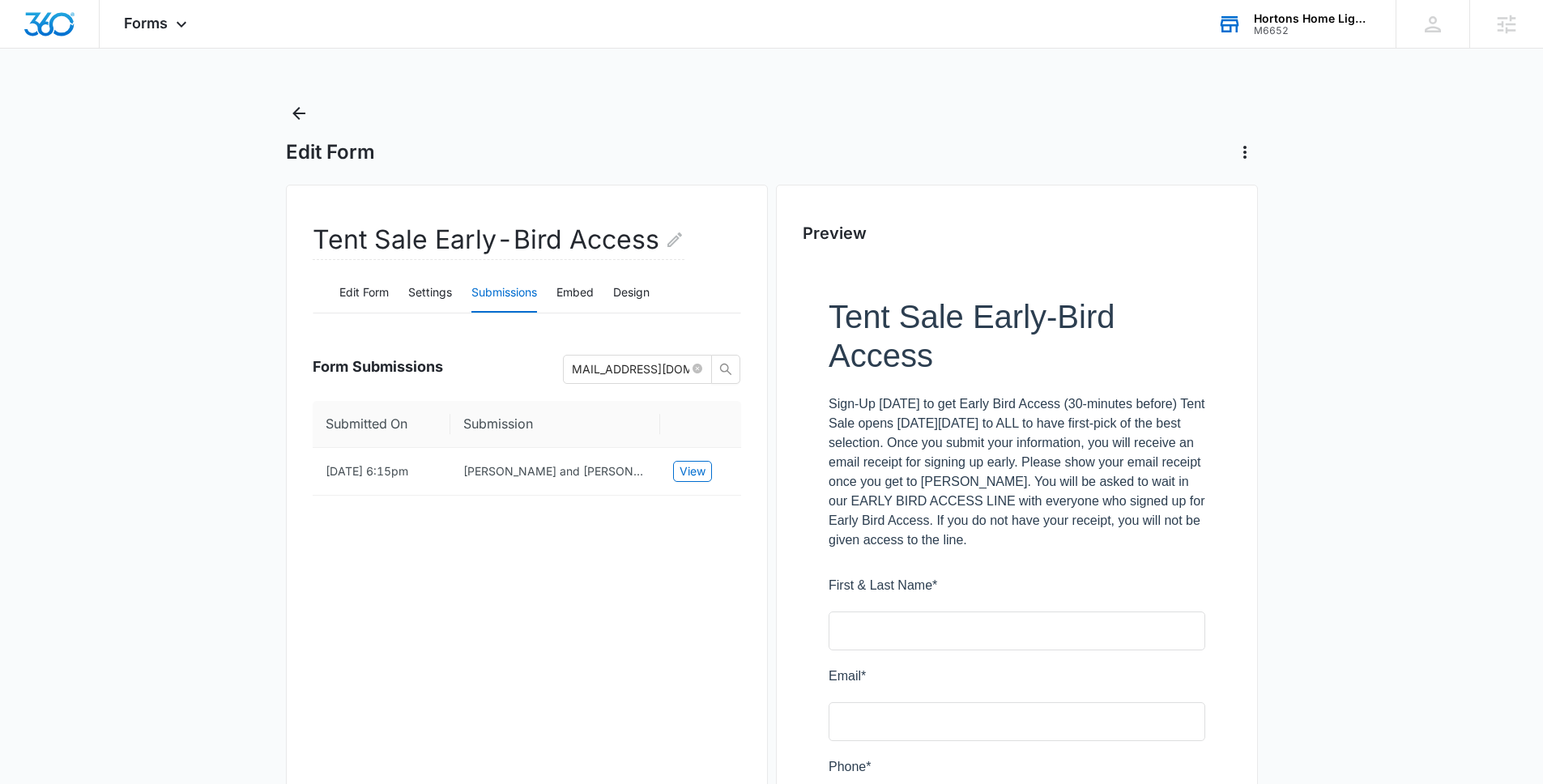
scroll to position [0, 0]
click at [652, 370] on input "[EMAIL_ADDRESS][DOMAIN_NAME]" at bounding box center [631, 369] width 117 height 18
paste input "[EMAIL_ADDRESS][DOMAIN_NAME]"
type input "[EMAIL_ADDRESS][DOMAIN_NAME]"
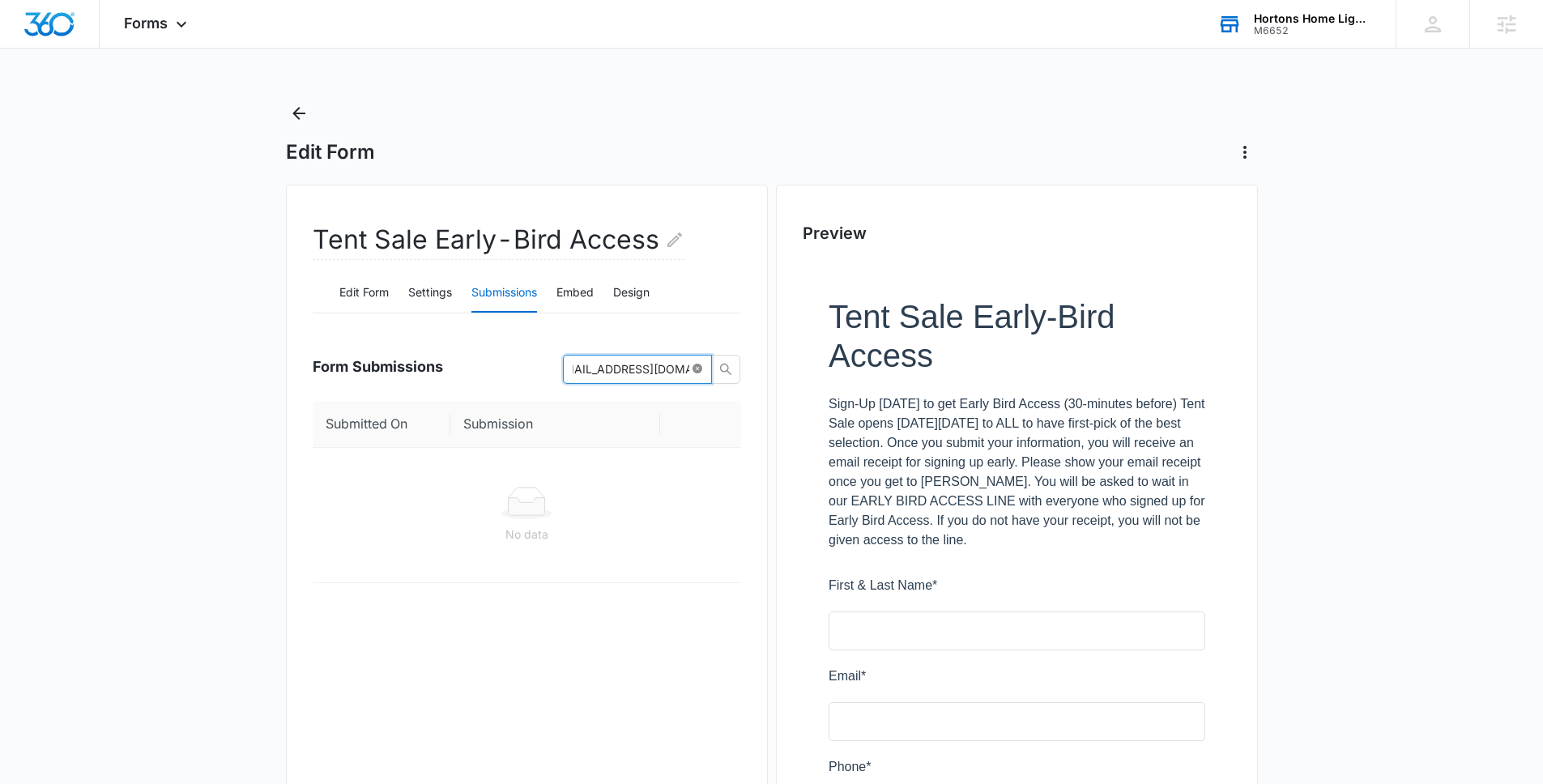
click at [692, 372] on icon "close-circle" at bounding box center [697, 368] width 9 height 9
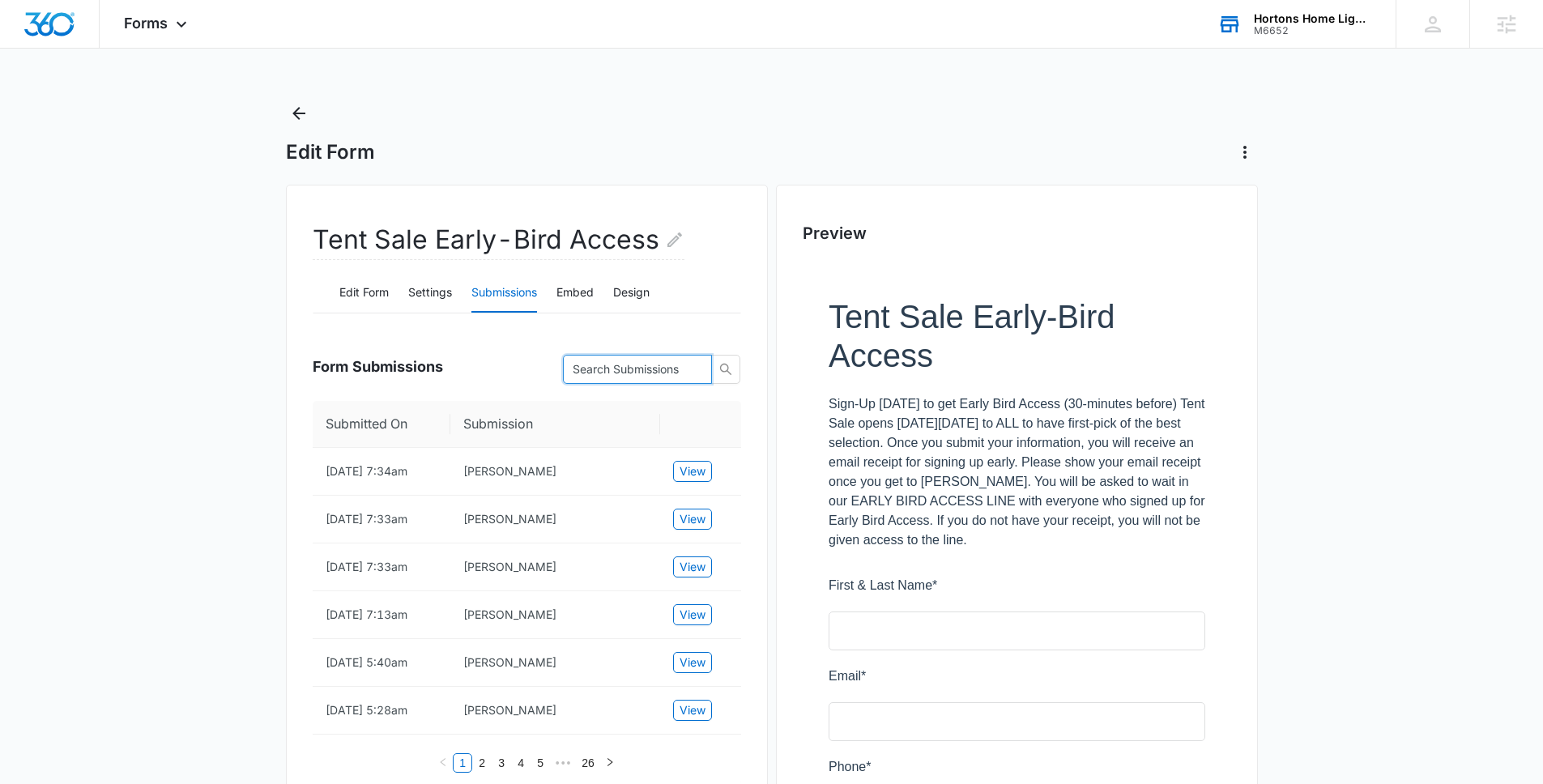
paste input "[EMAIL_ADDRESS][DOMAIN_NAME]"
type input "[EMAIL_ADDRESS][DOMAIN_NAME]"
click at [695, 477] on span "View" at bounding box center [692, 471] width 26 height 18
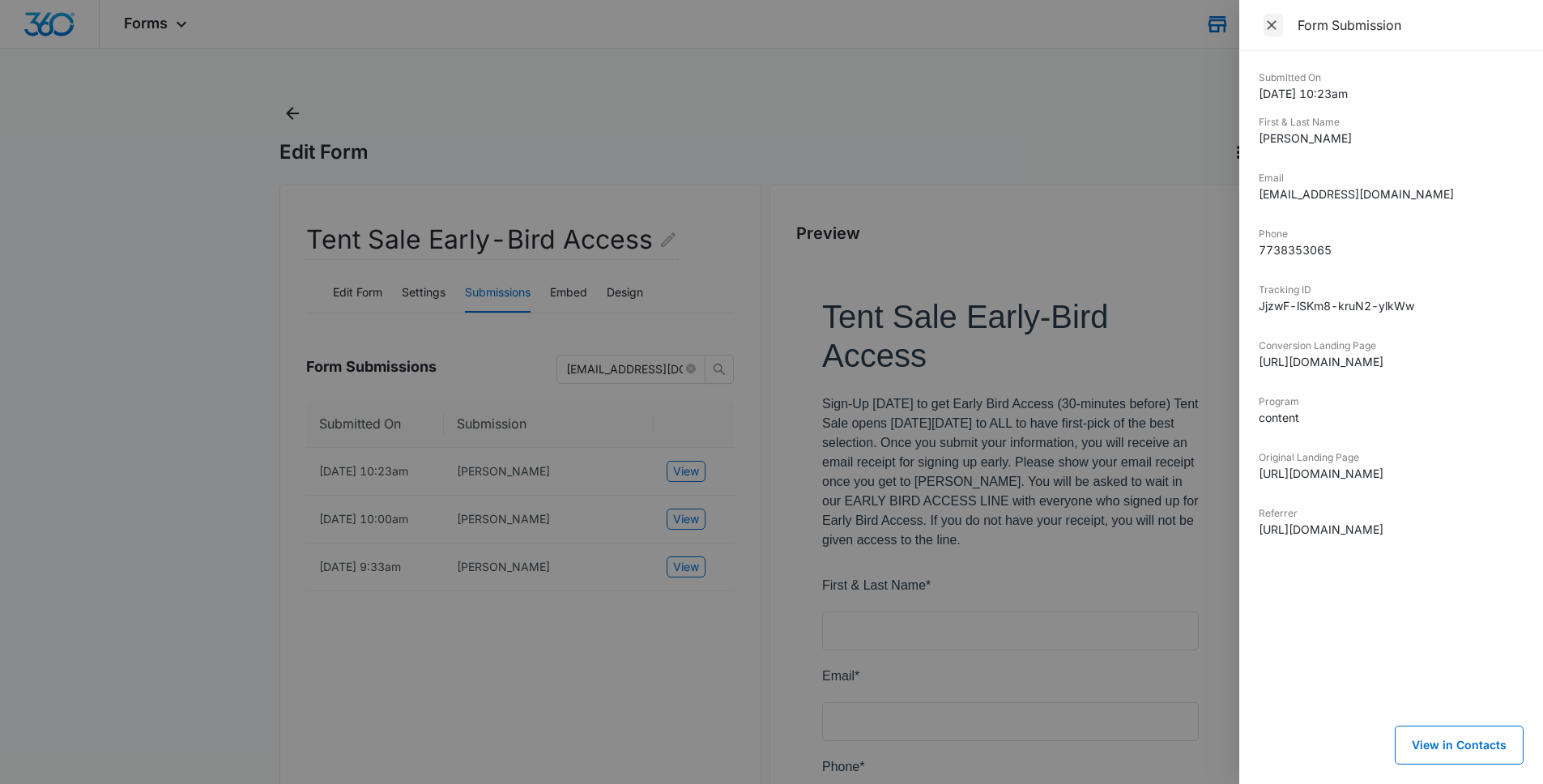
click at [1266, 23] on icon "Close" at bounding box center [1272, 25] width 16 height 16
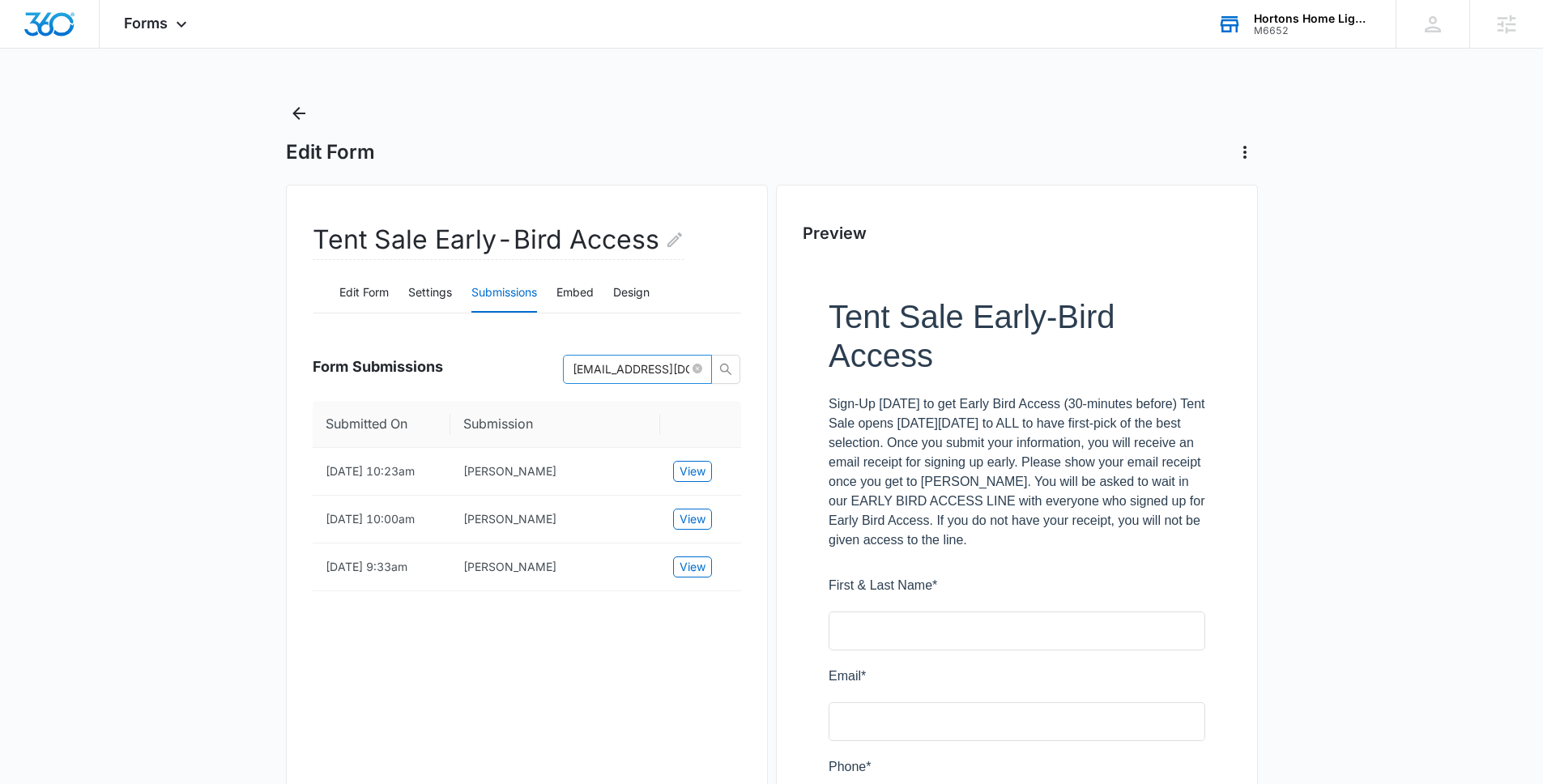
click at [677, 372] on input "[EMAIL_ADDRESS][DOMAIN_NAME]" at bounding box center [631, 369] width 117 height 18
paste input "[EMAIL_ADDRESS][DOMAIN_NAME]"
type input "[EMAIL_ADDRESS][DOMAIN_NAME]"
click at [647, 372] on input "[EMAIL_ADDRESS][DOMAIN_NAME]" at bounding box center [631, 369] width 117 height 18
paste input "[EMAIL_ADDRESS][DOMAIN_NAME]"
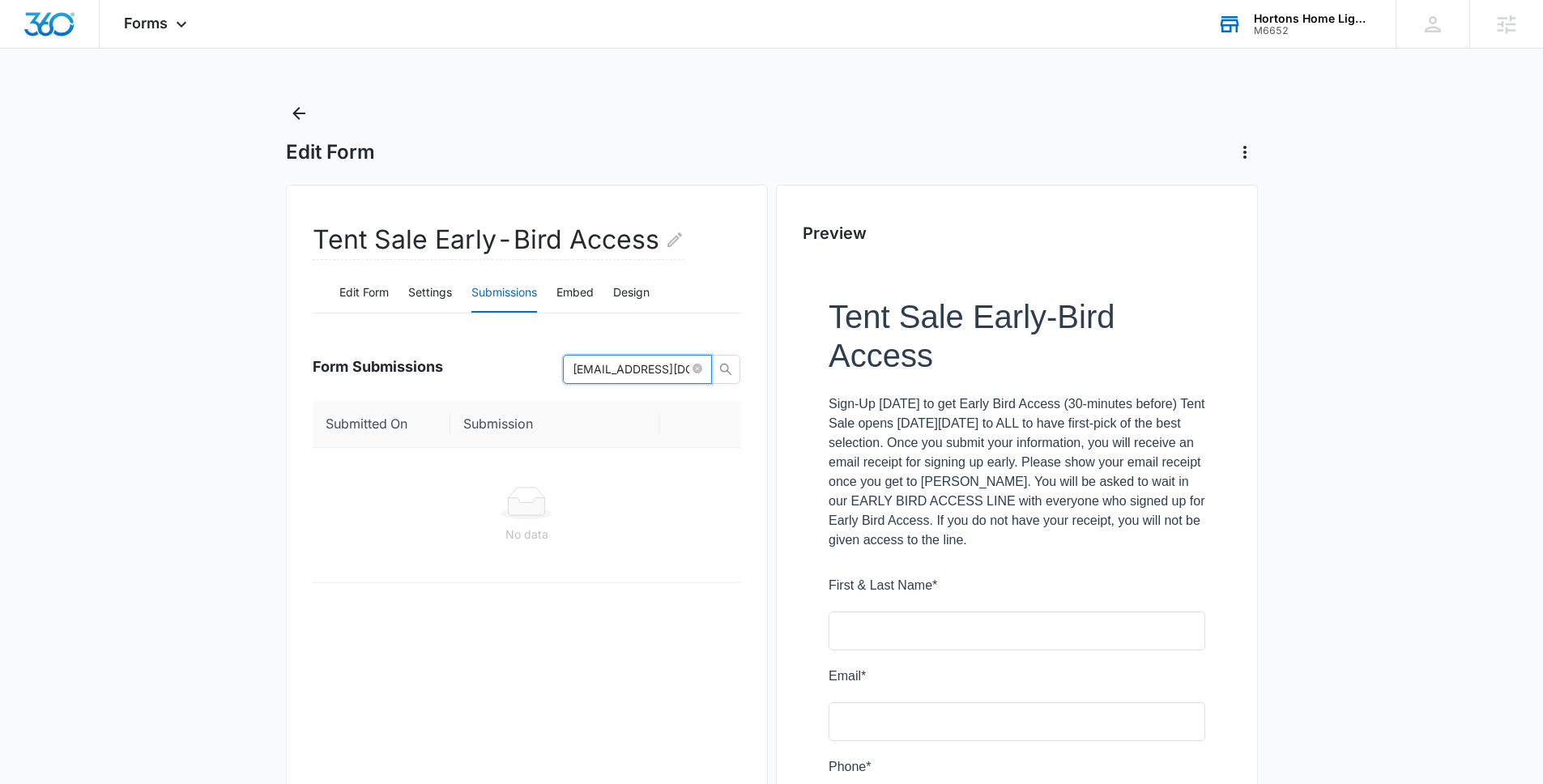
scroll to position [0, 11]
type input "[EMAIL_ADDRESS][DOMAIN_NAME]"
click at [643, 368] on input "[EMAIL_ADDRESS][DOMAIN_NAME]" at bounding box center [631, 369] width 117 height 18
paste input "[EMAIL_ADDRESS][DOMAIN_NAME]"
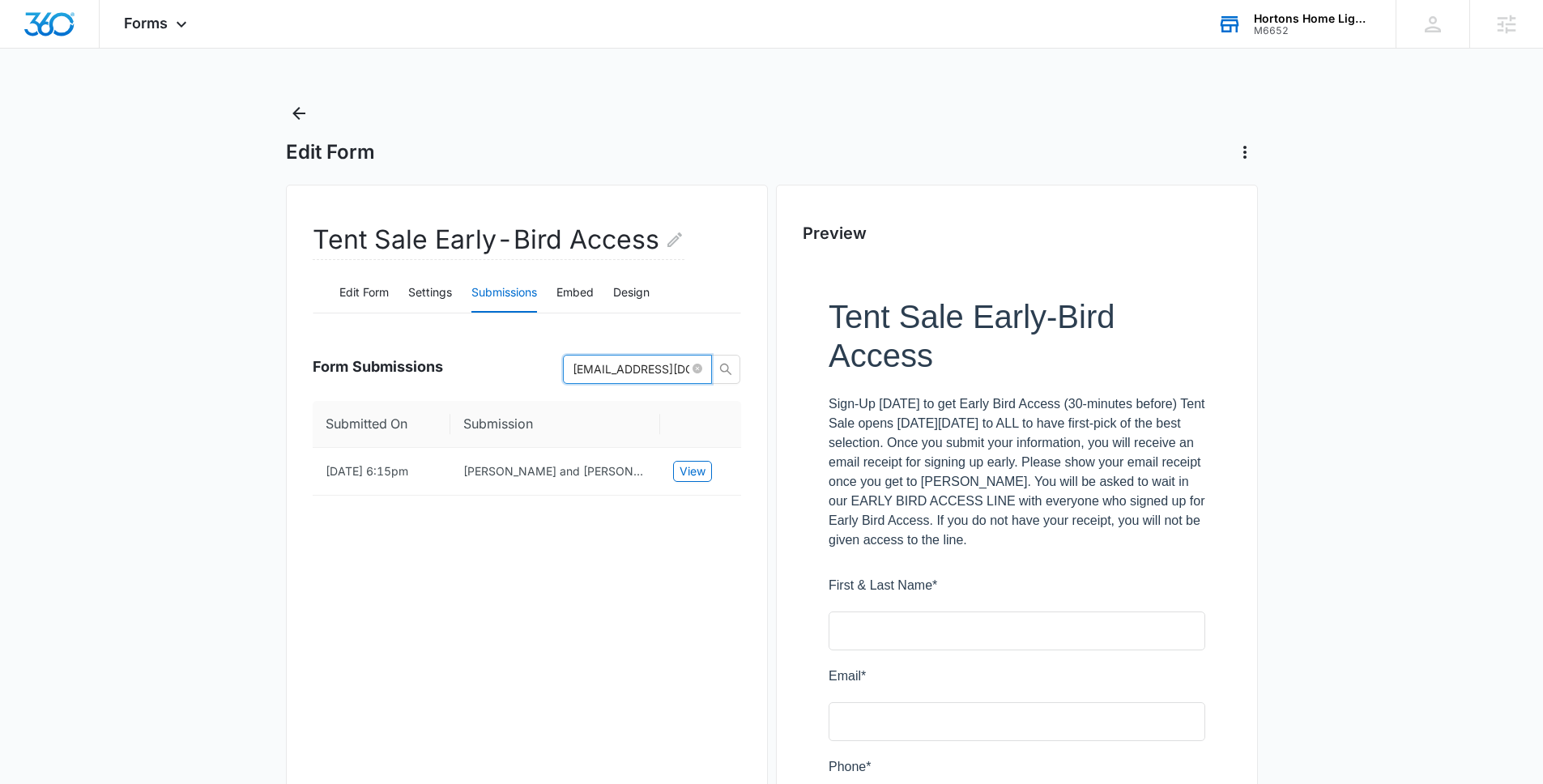
scroll to position [0, 20]
type input "[EMAIL_ADDRESS][DOMAIN_NAME]"
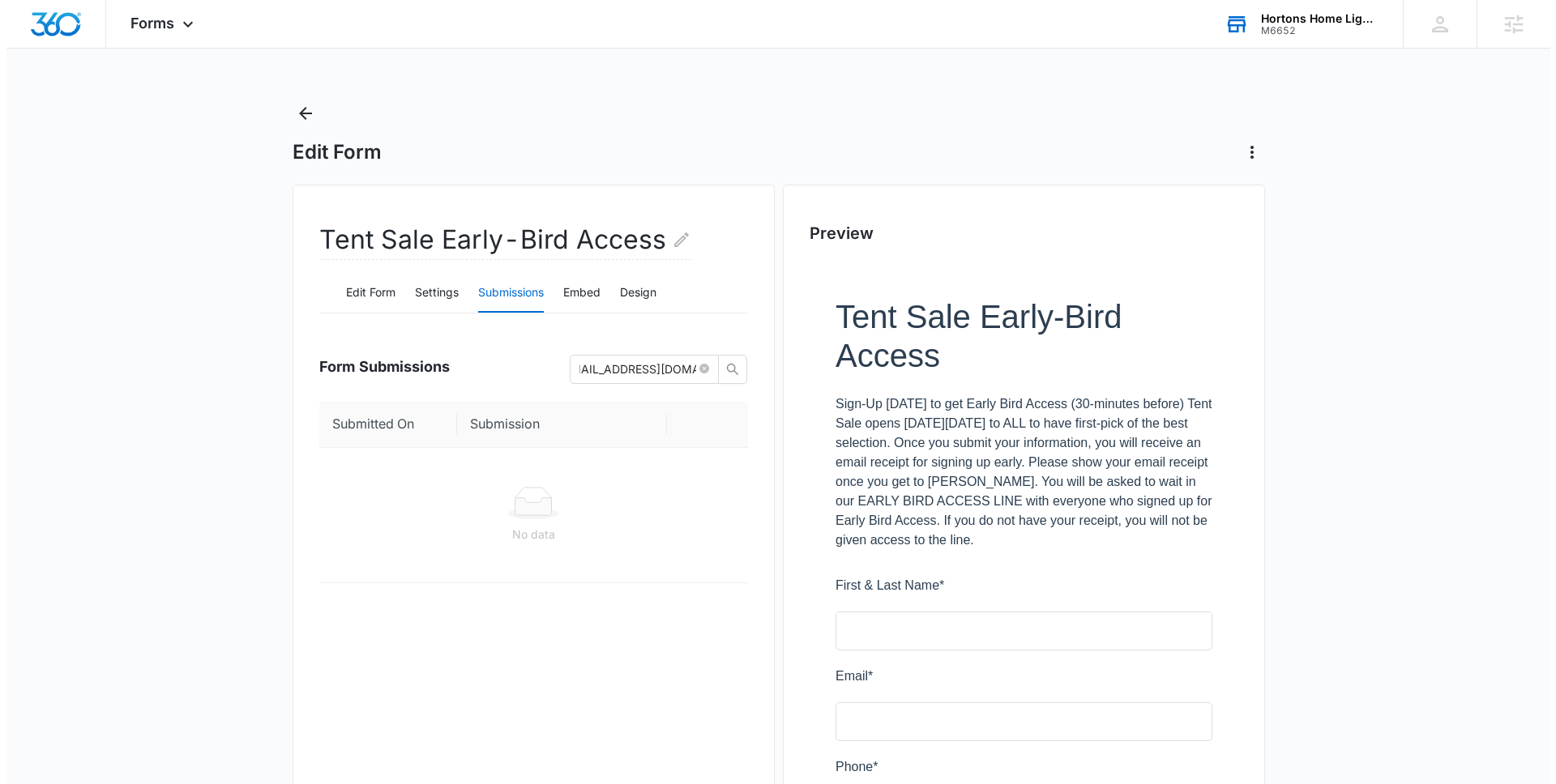
scroll to position [0, 0]
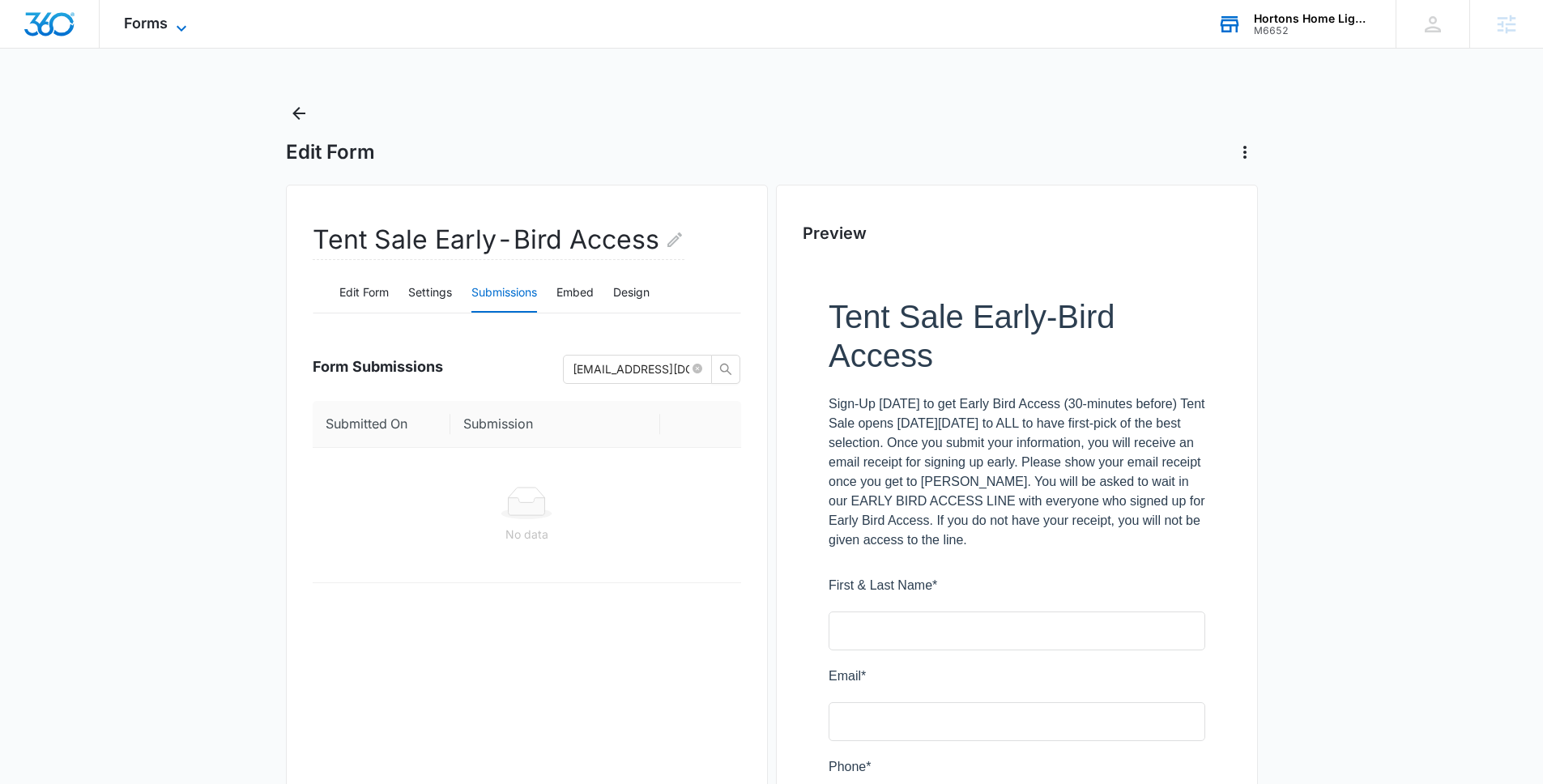
click at [173, 30] on icon at bounding box center [181, 28] width 20 height 20
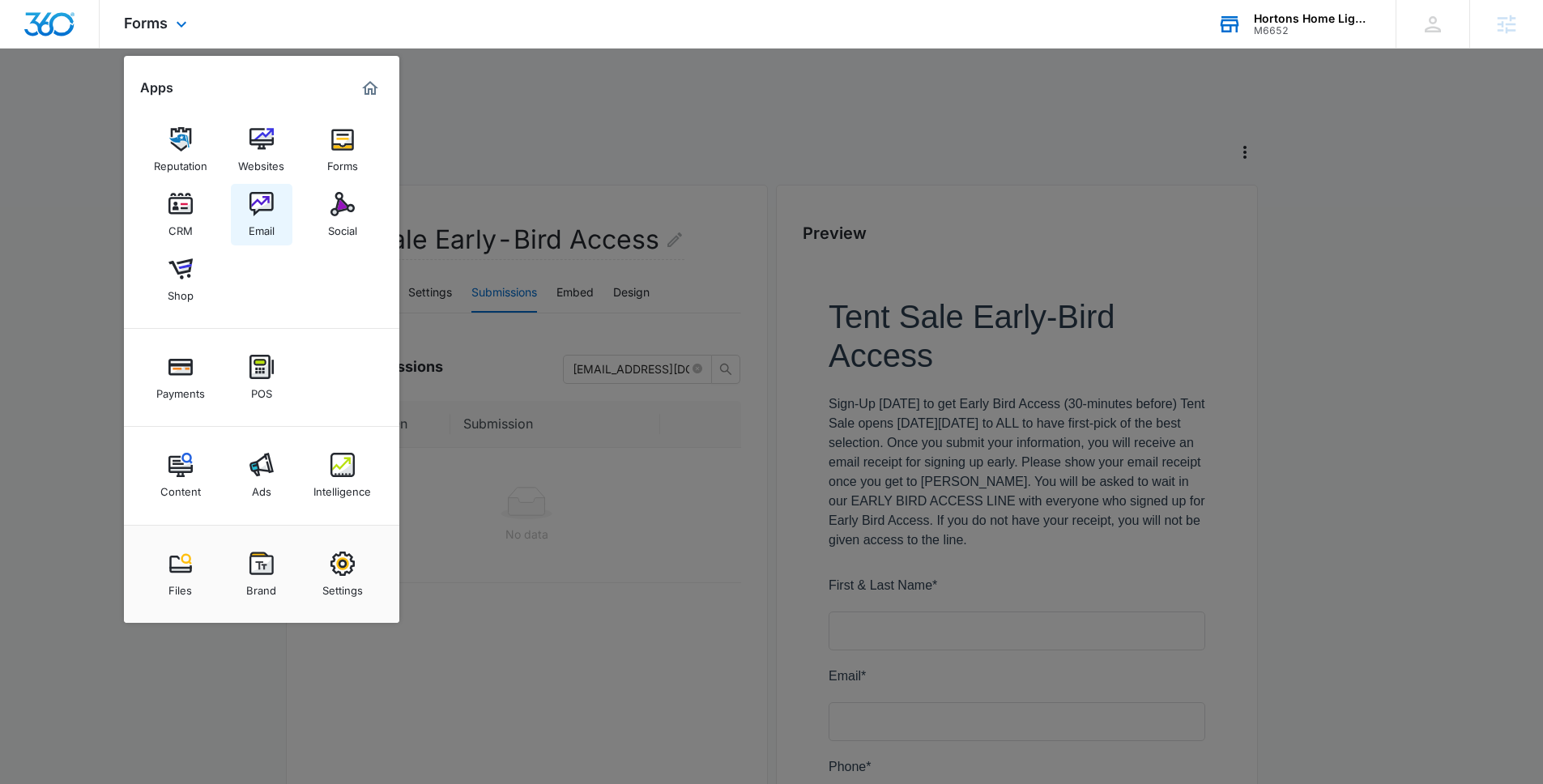
click at [284, 207] on link "Email" at bounding box center [262, 215] width 62 height 62
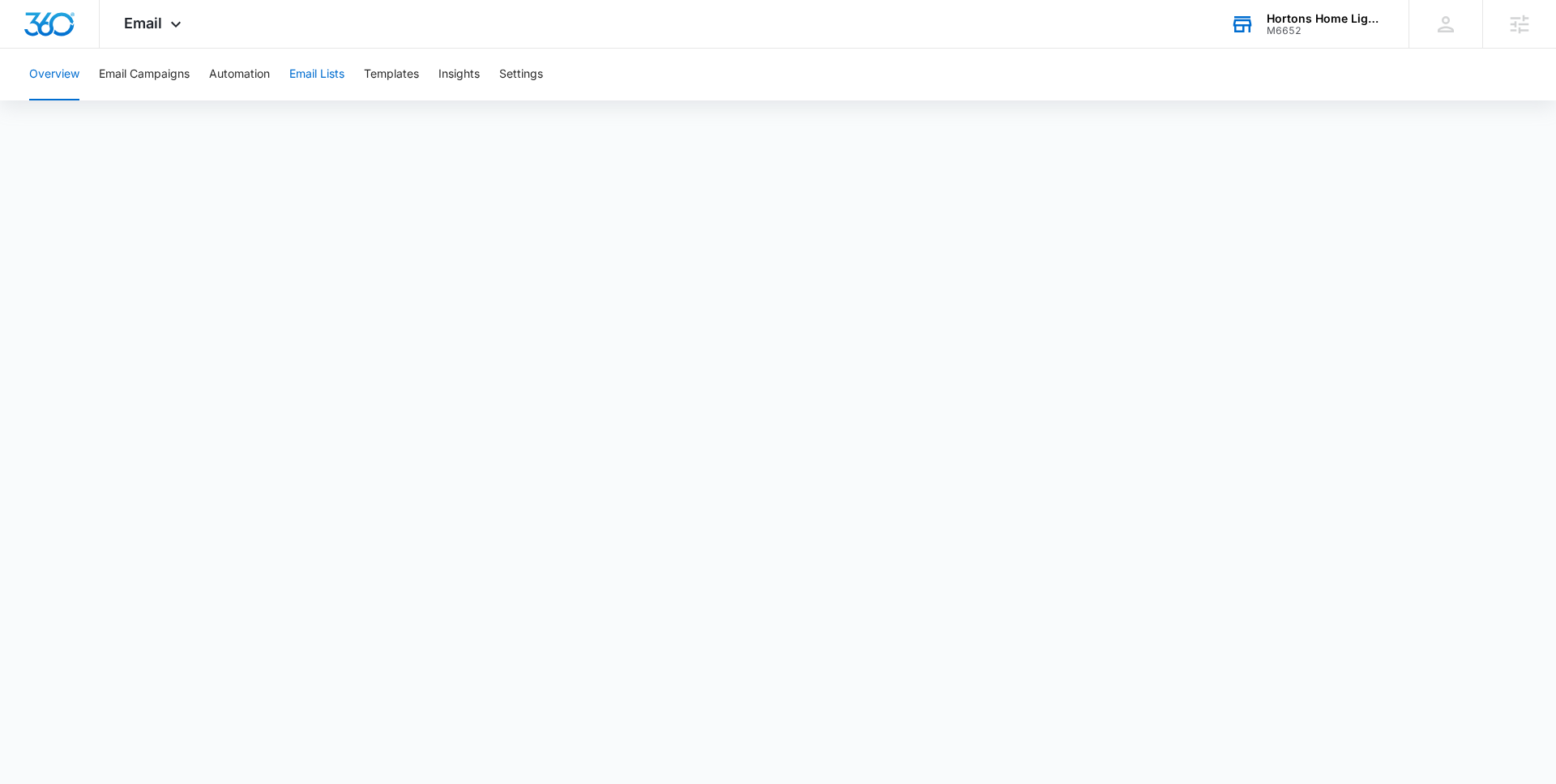
click at [335, 81] on button "Email Lists" at bounding box center [317, 75] width 55 height 52
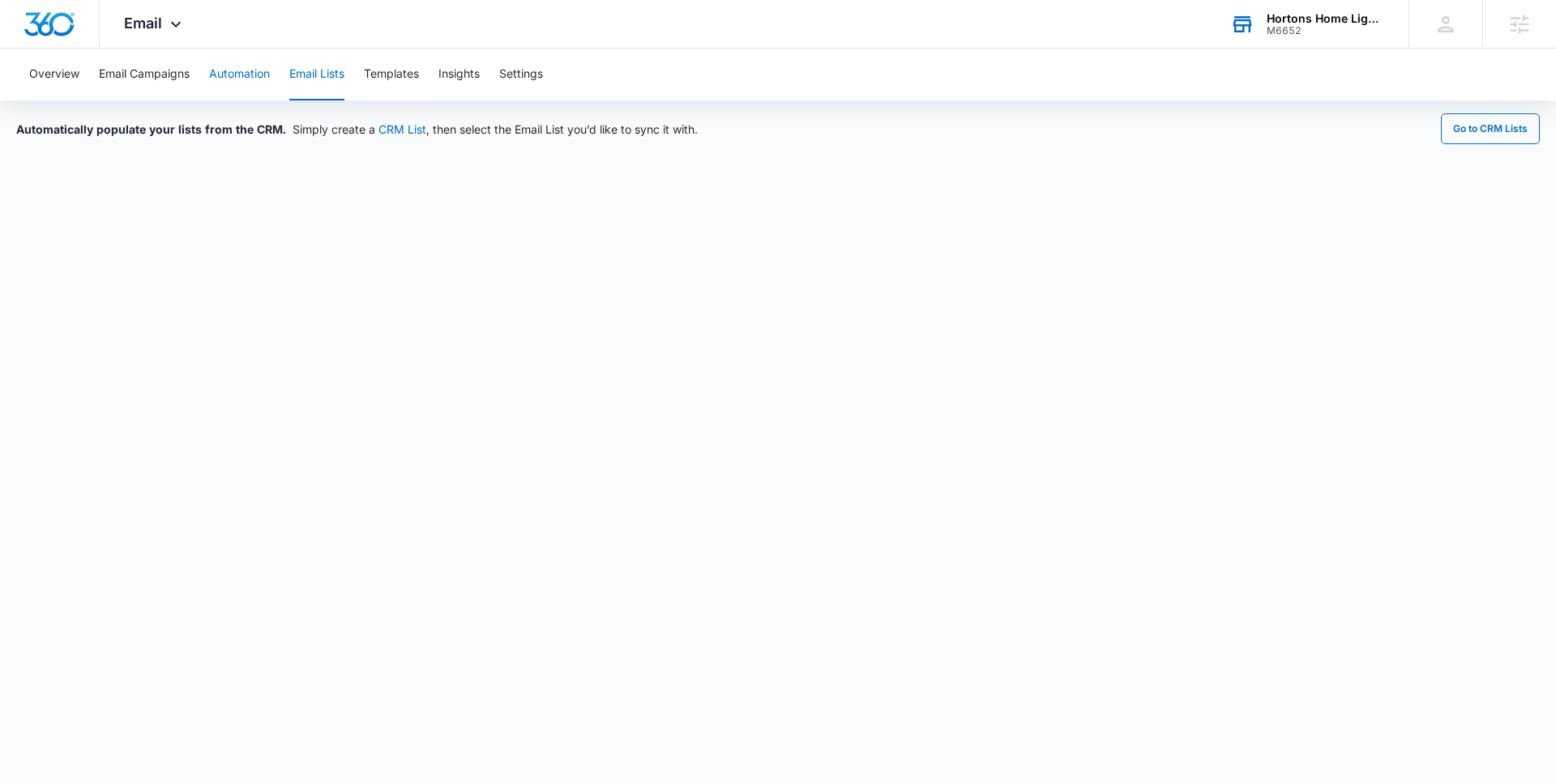
click at [243, 80] on button "Automation" at bounding box center [239, 75] width 61 height 52
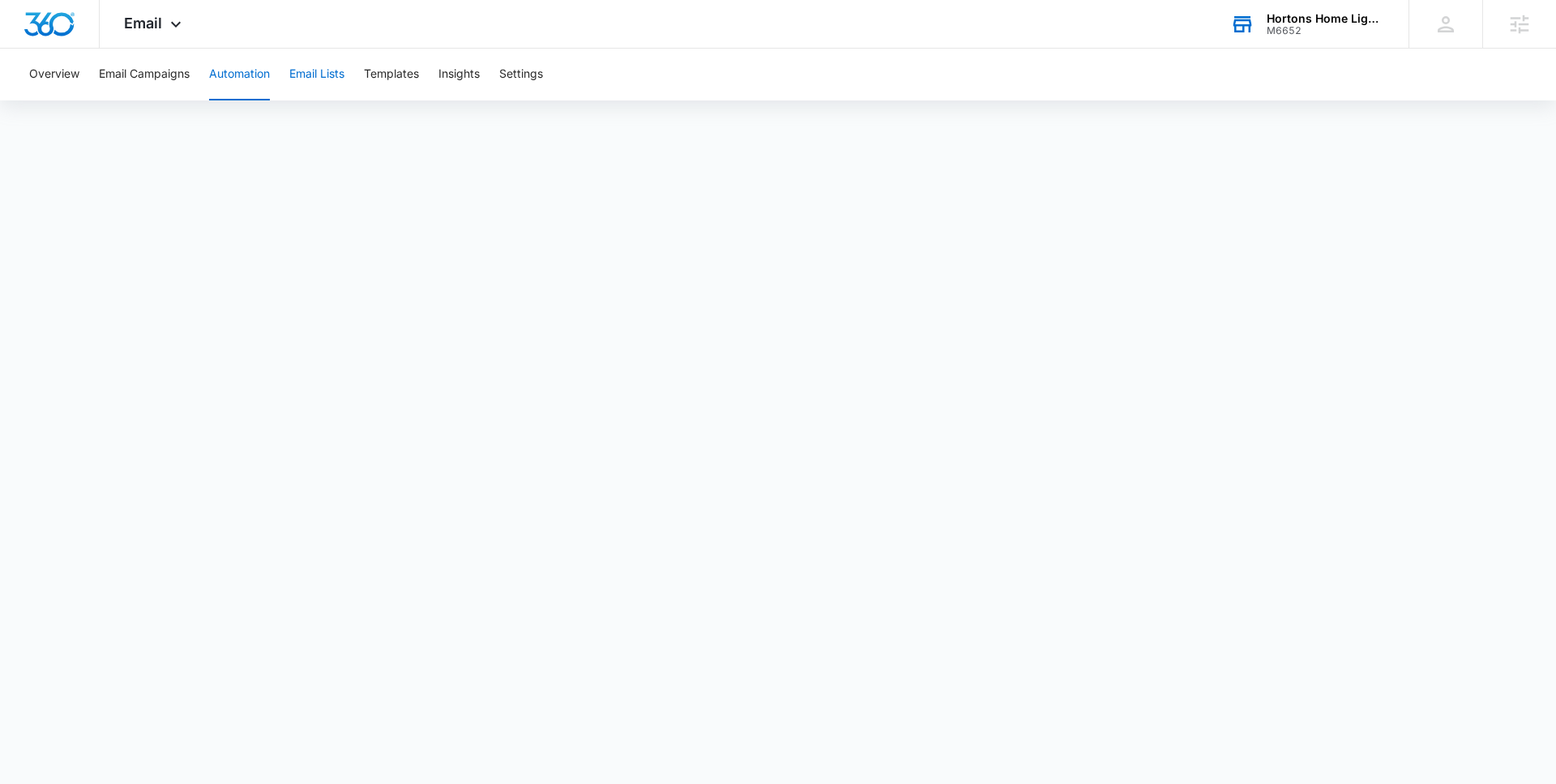
click at [314, 68] on button "Email Lists" at bounding box center [317, 75] width 55 height 52
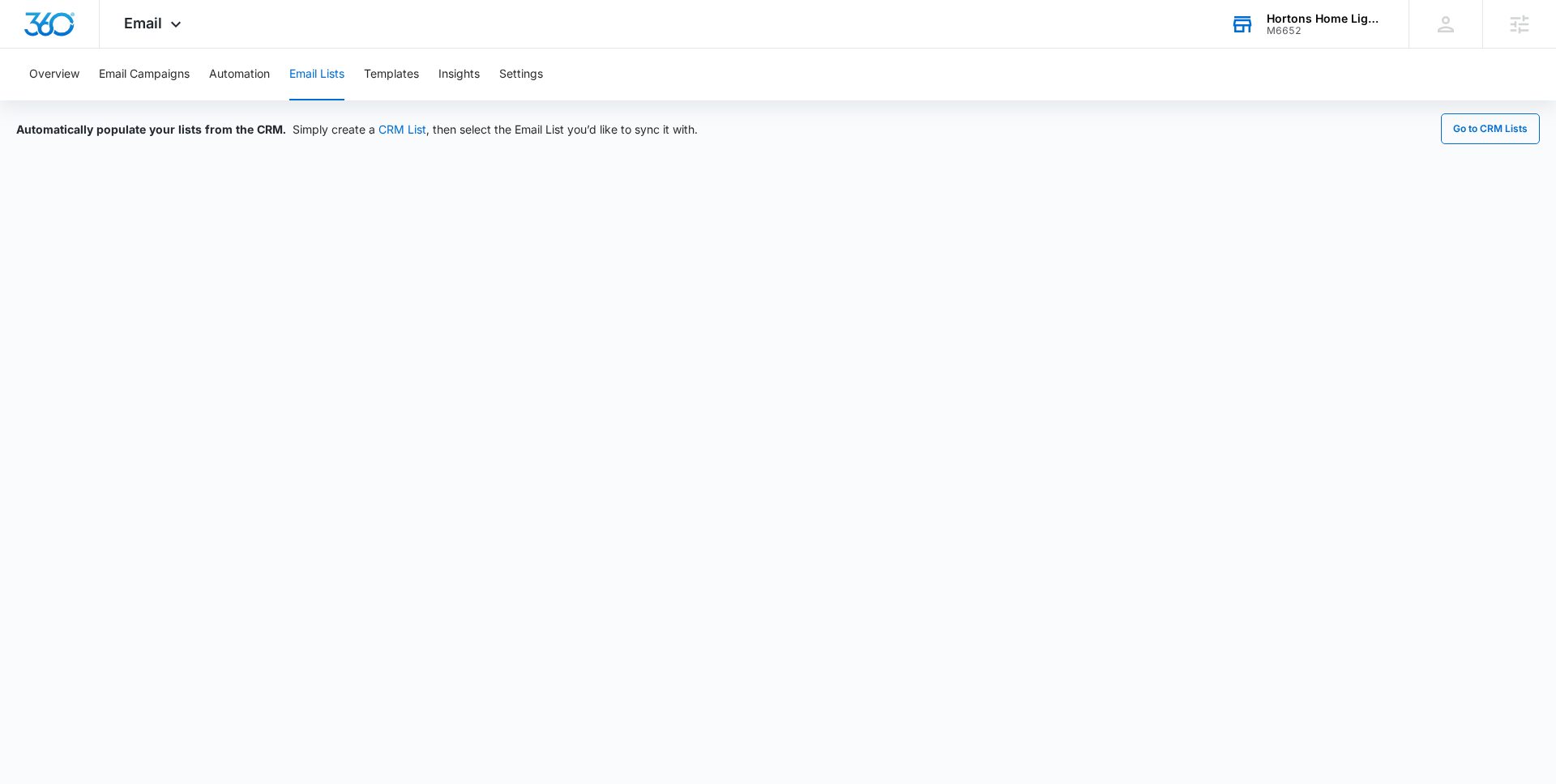
click at [1266, 28] on div "M6652" at bounding box center [1326, 30] width 119 height 11
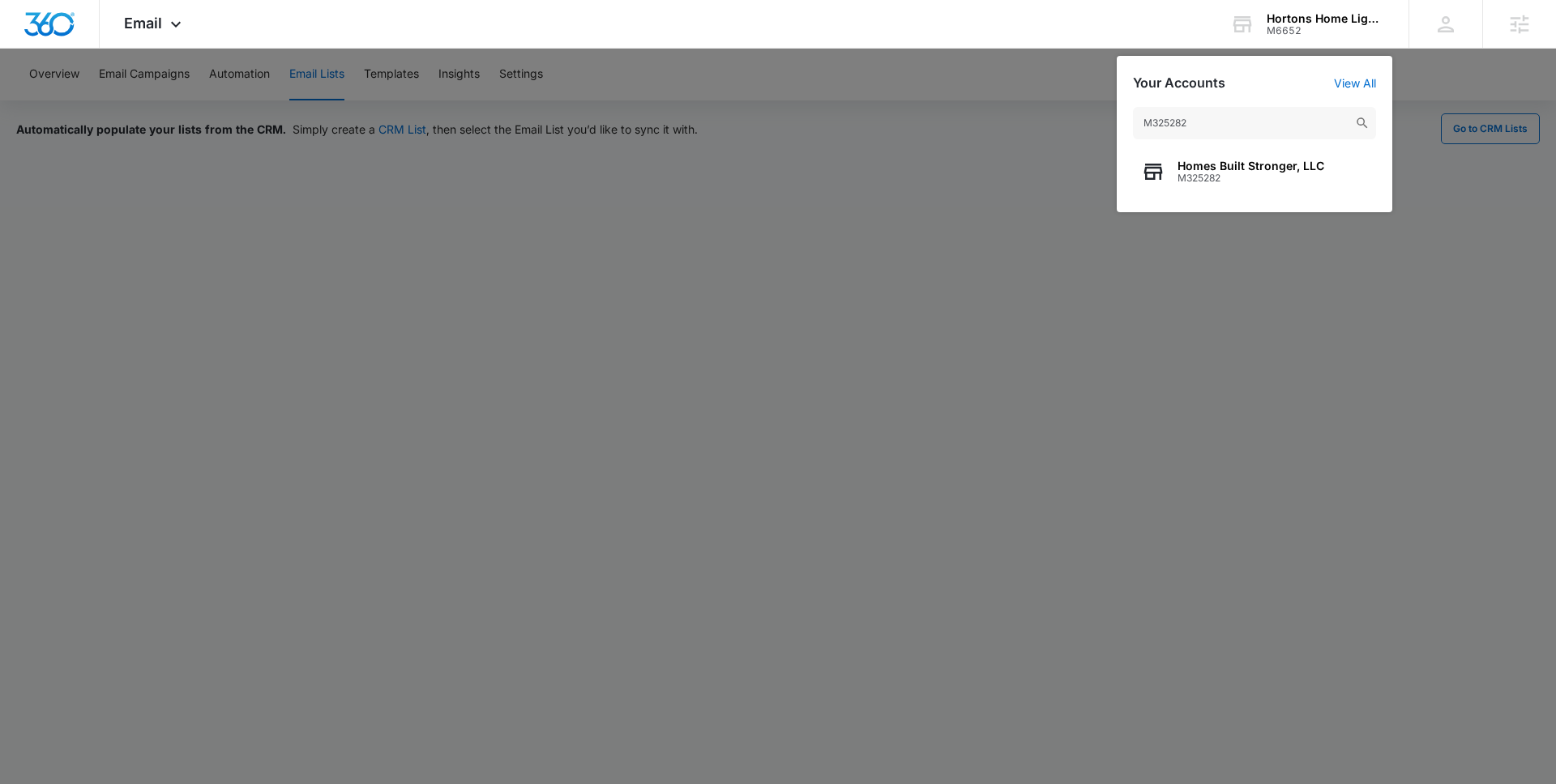
type input "M325282"
click at [788, 124] on div at bounding box center [778, 392] width 1556 height 784
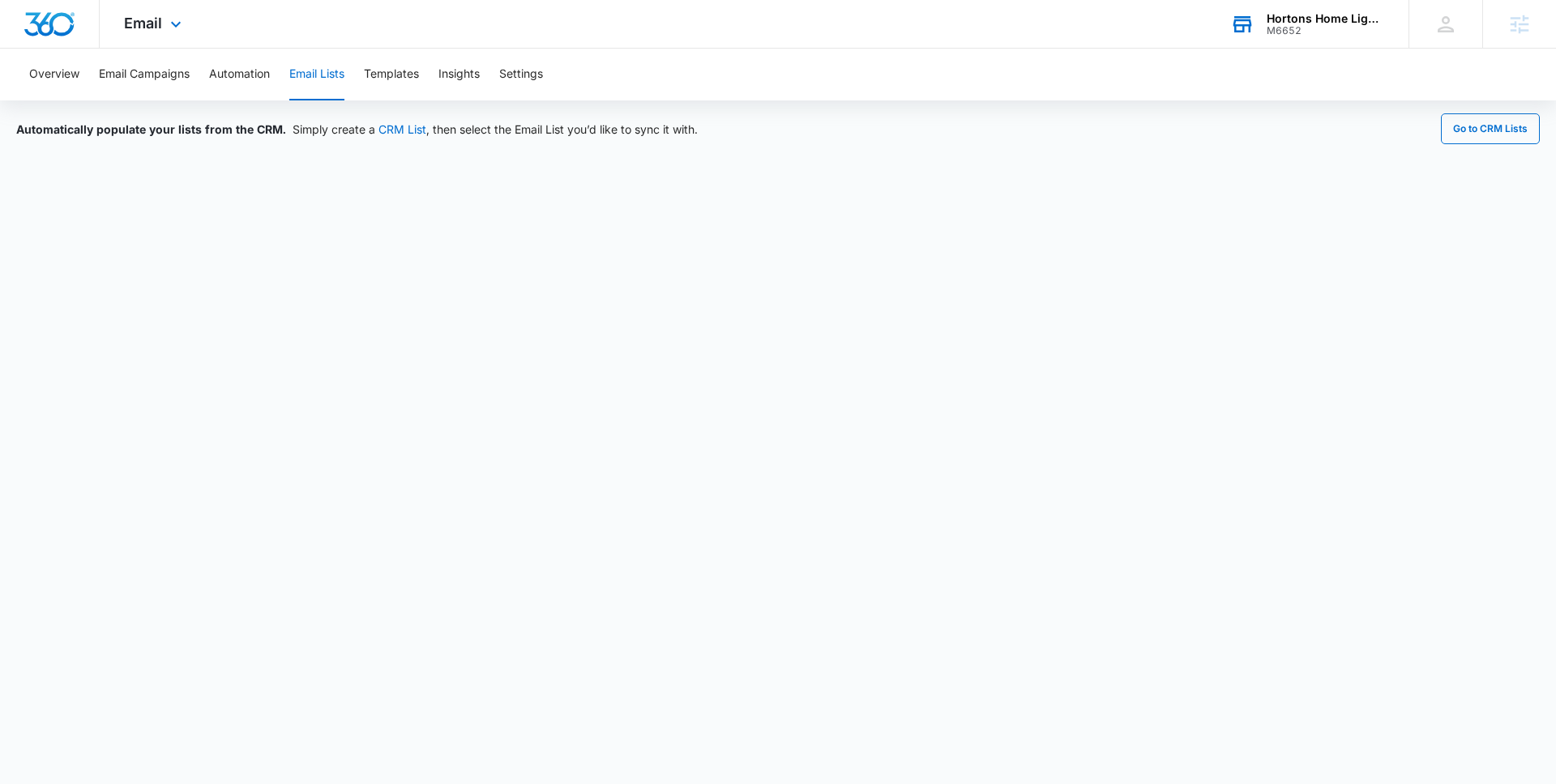
click at [1315, 25] on div "M6652" at bounding box center [1326, 30] width 119 height 11
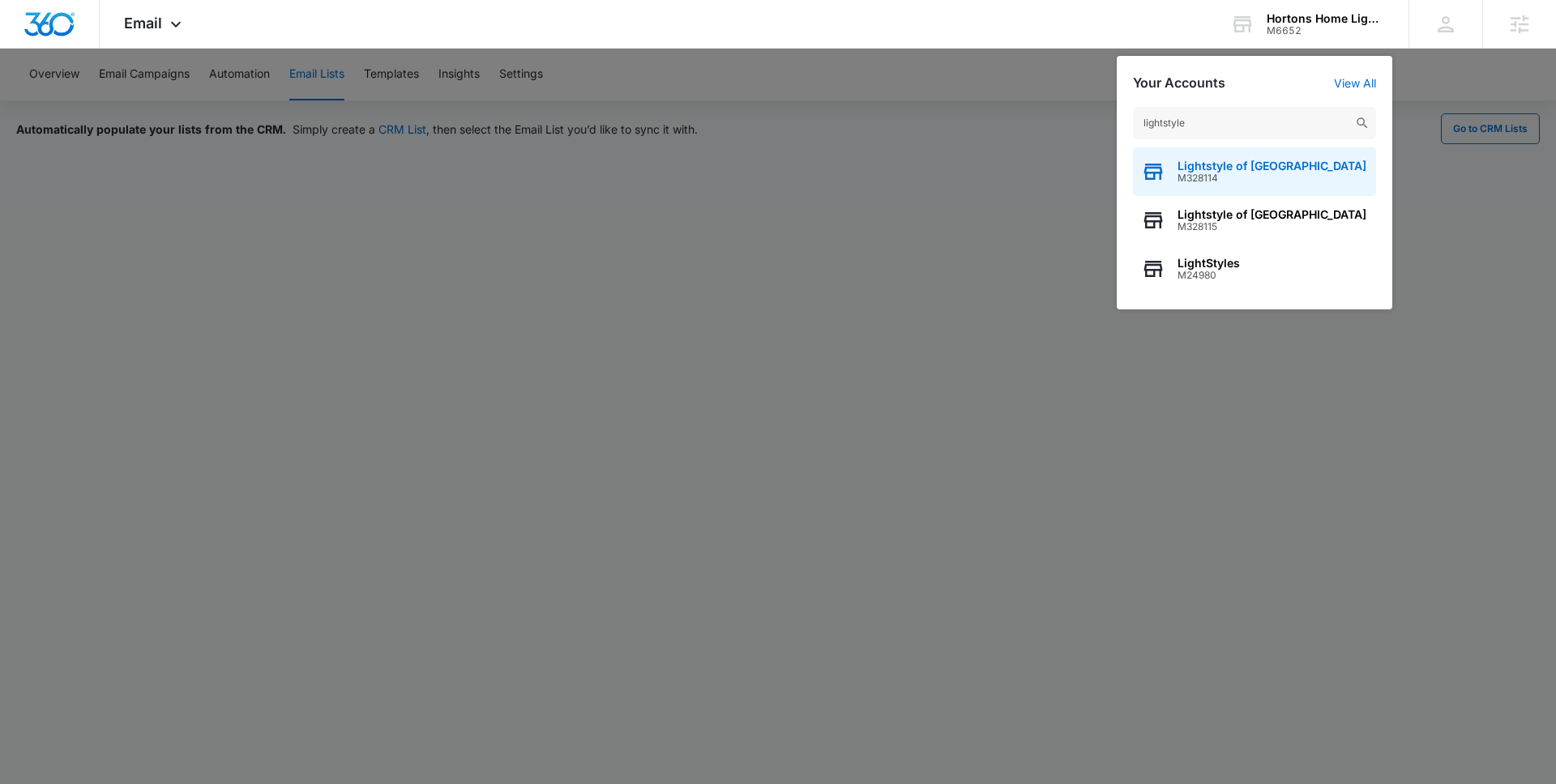
type input "lightstyle"
click at [1300, 173] on div "Lightstyle of Orlando M328114" at bounding box center [1254, 172] width 243 height 49
